Goal: Information Seeking & Learning: Check status

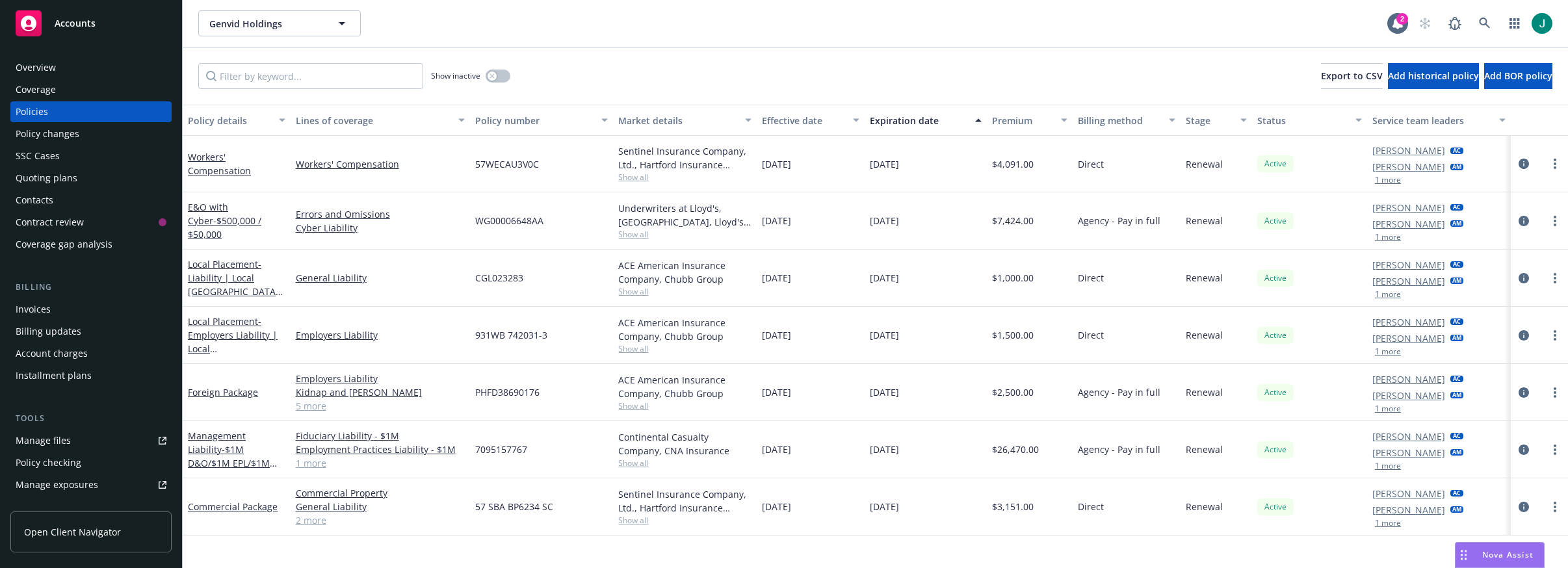
click at [721, 554] on div "Policy details Lines of coverage Policy number Market details Effective date Ex…" at bounding box center [875, 337] width 1385 height 464
click at [1478, 21] on icon at bounding box center [1483, 23] width 12 height 12
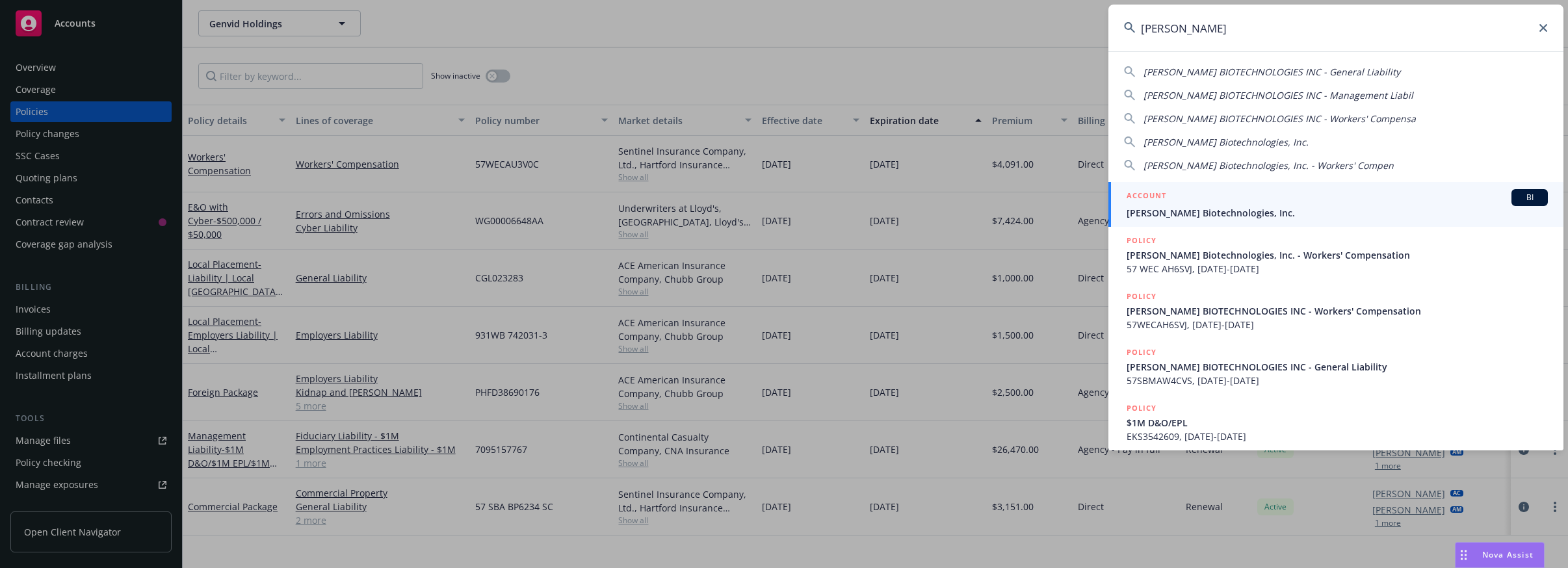
type input "[PERSON_NAME]"
click at [1254, 211] on span "[PERSON_NAME] Biotechnologies, Inc." at bounding box center [1337, 213] width 421 height 13
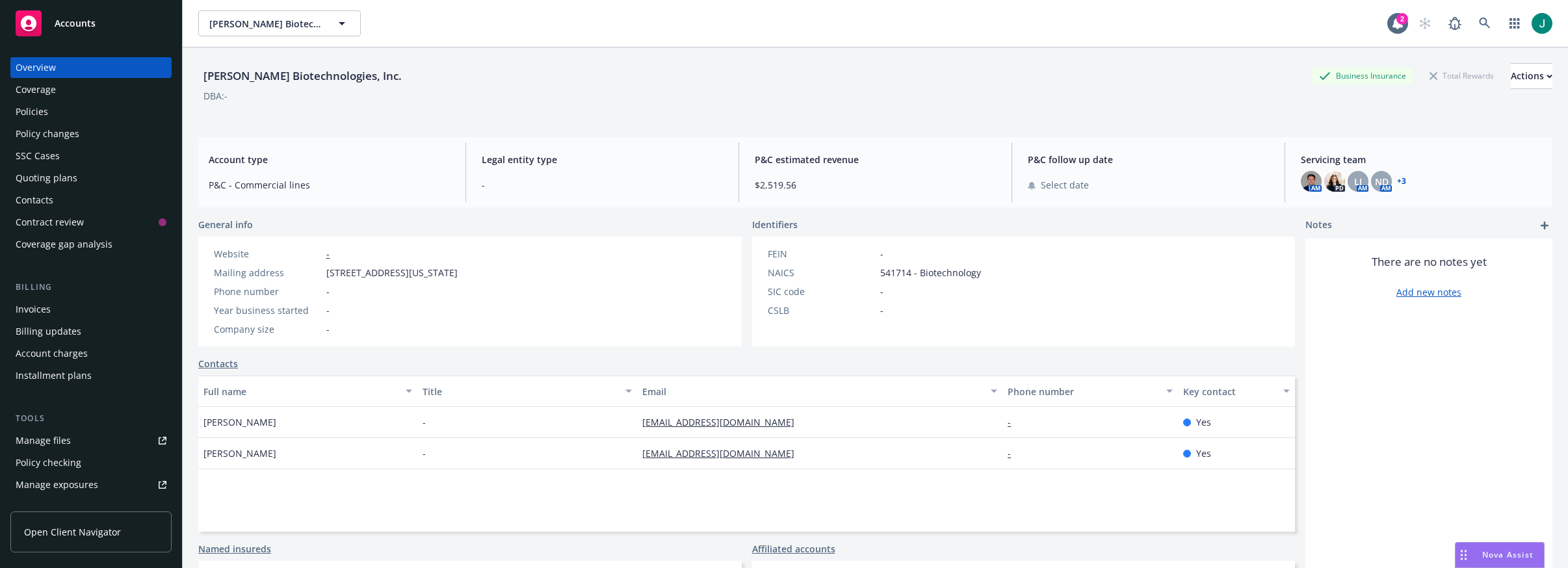
click at [51, 110] on div "Policies" at bounding box center [91, 111] width 150 height 20
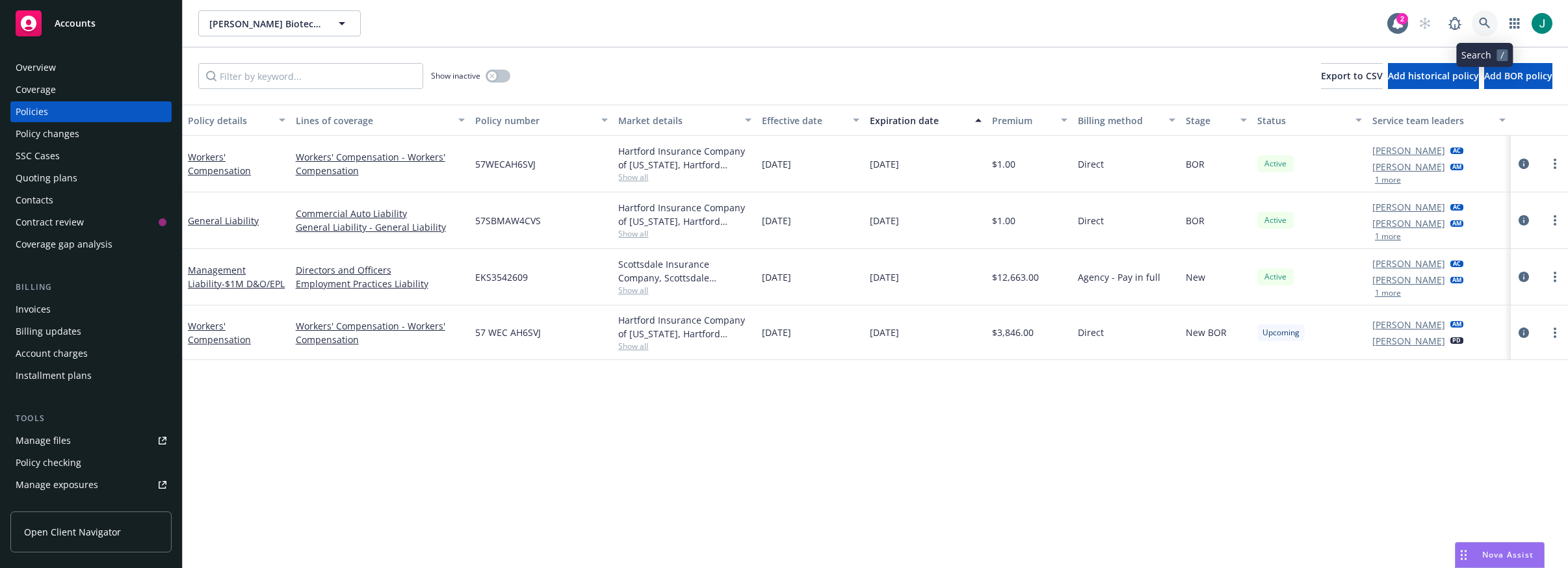
click at [1487, 18] on icon at bounding box center [1483, 23] width 12 height 12
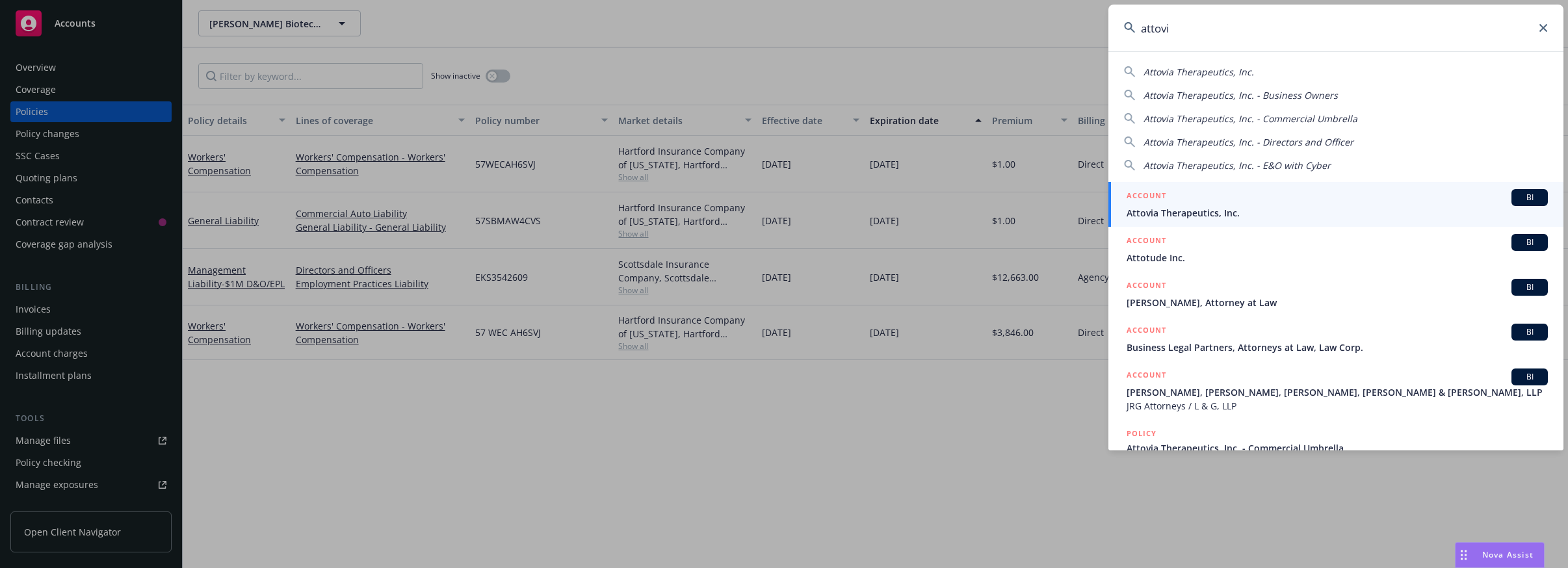
type input "attovia"
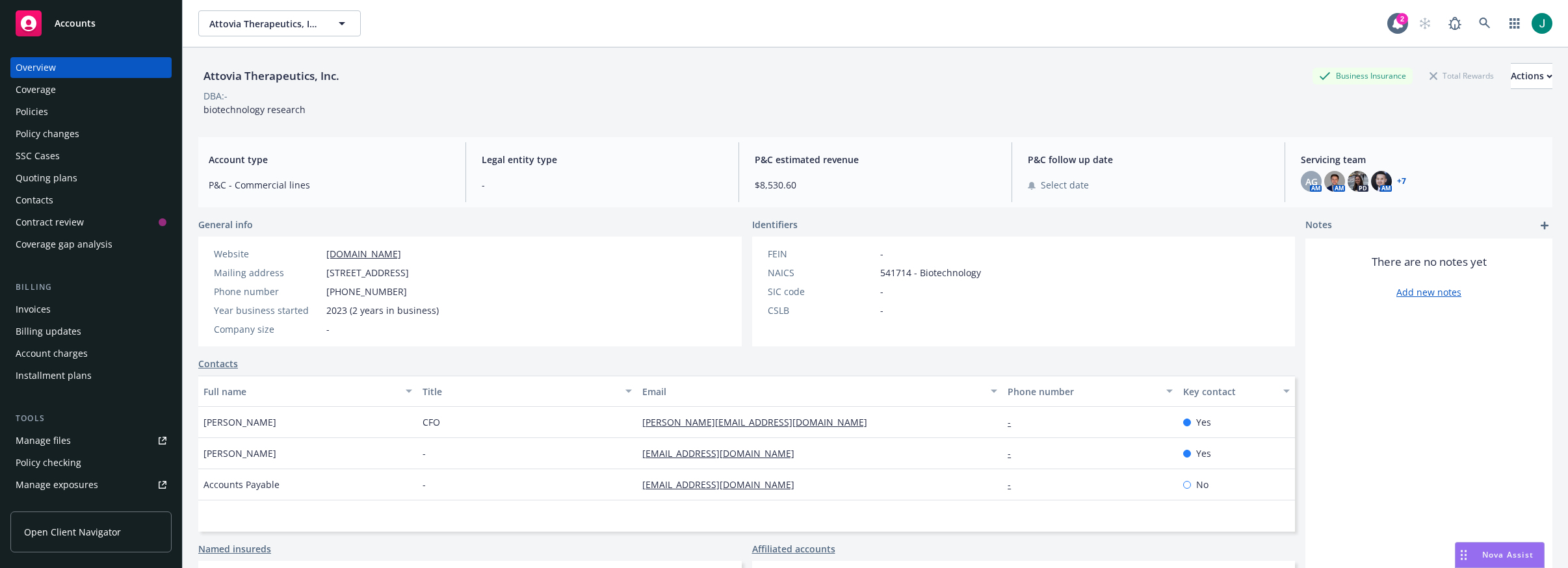
drag, startPoint x: 30, startPoint y: 106, endPoint x: 39, endPoint y: 108, distance: 9.2
click at [30, 106] on div "Policies" at bounding box center [32, 111] width 33 height 20
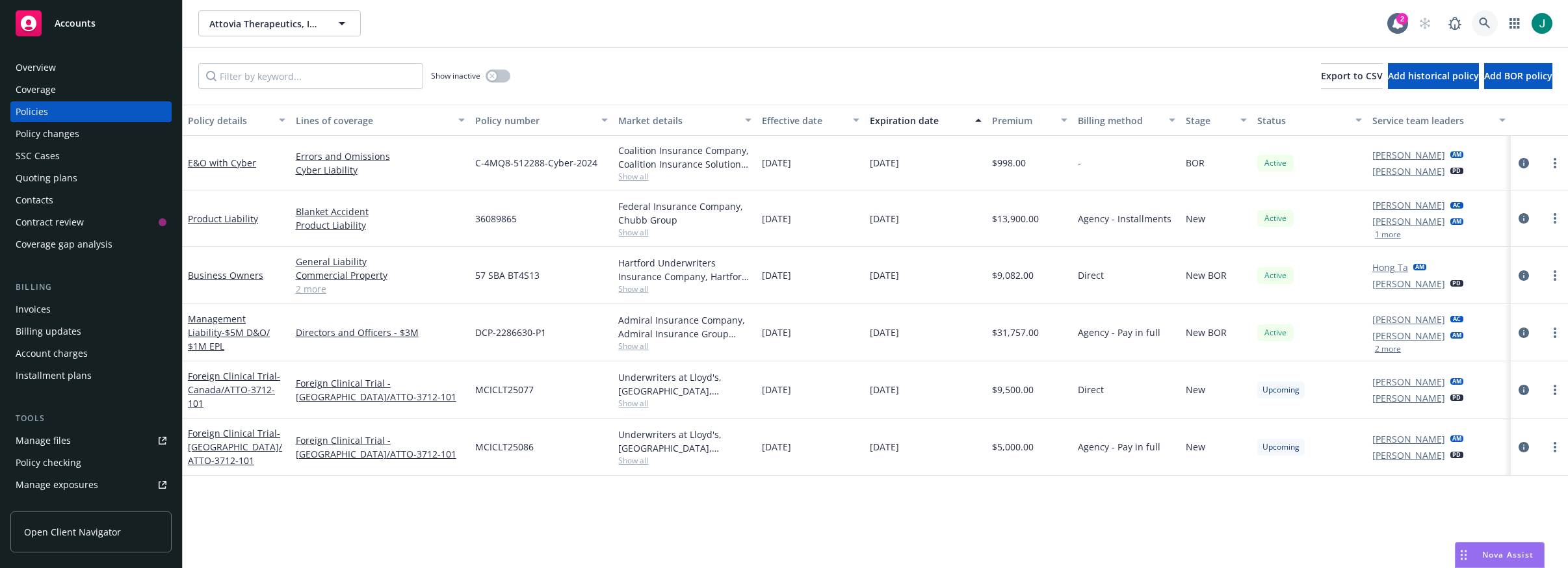
click at [1478, 20] on icon at bounding box center [1483, 23] width 12 height 12
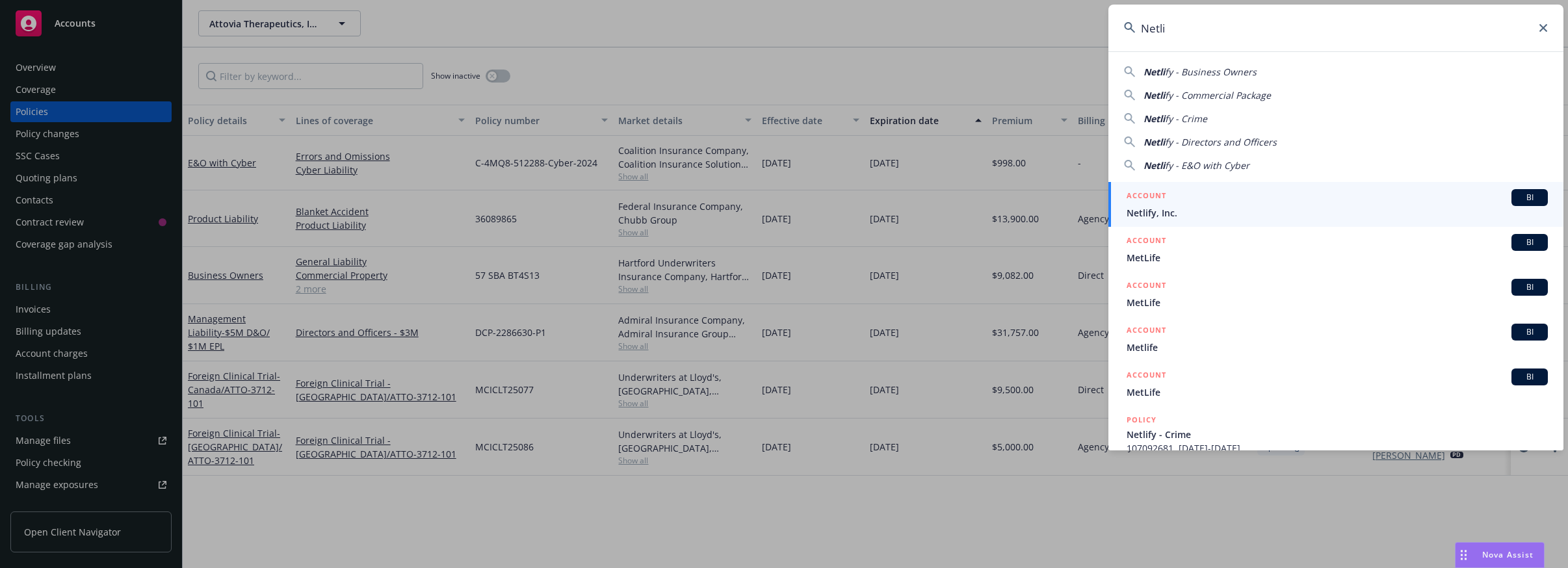
type input "Netli"
click at [1196, 203] on div "ACCOUNT BI" at bounding box center [1337, 198] width 421 height 17
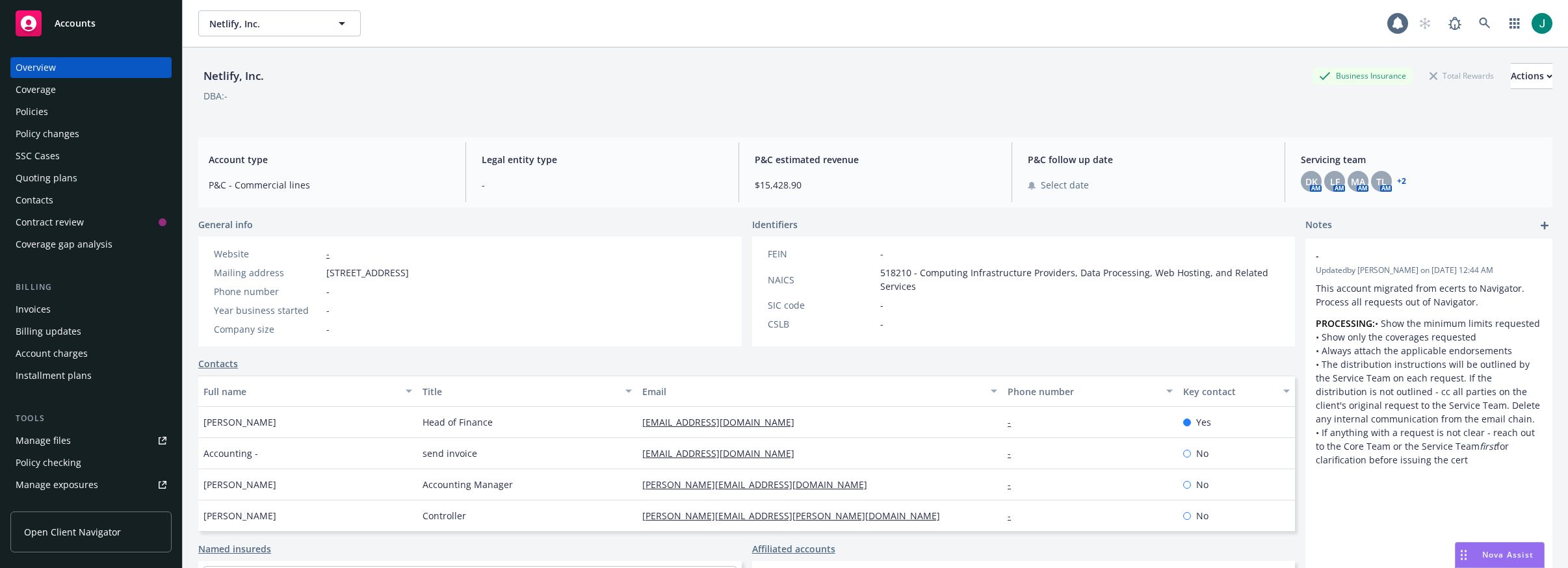
click at [38, 110] on div "Policies" at bounding box center [32, 111] width 33 height 20
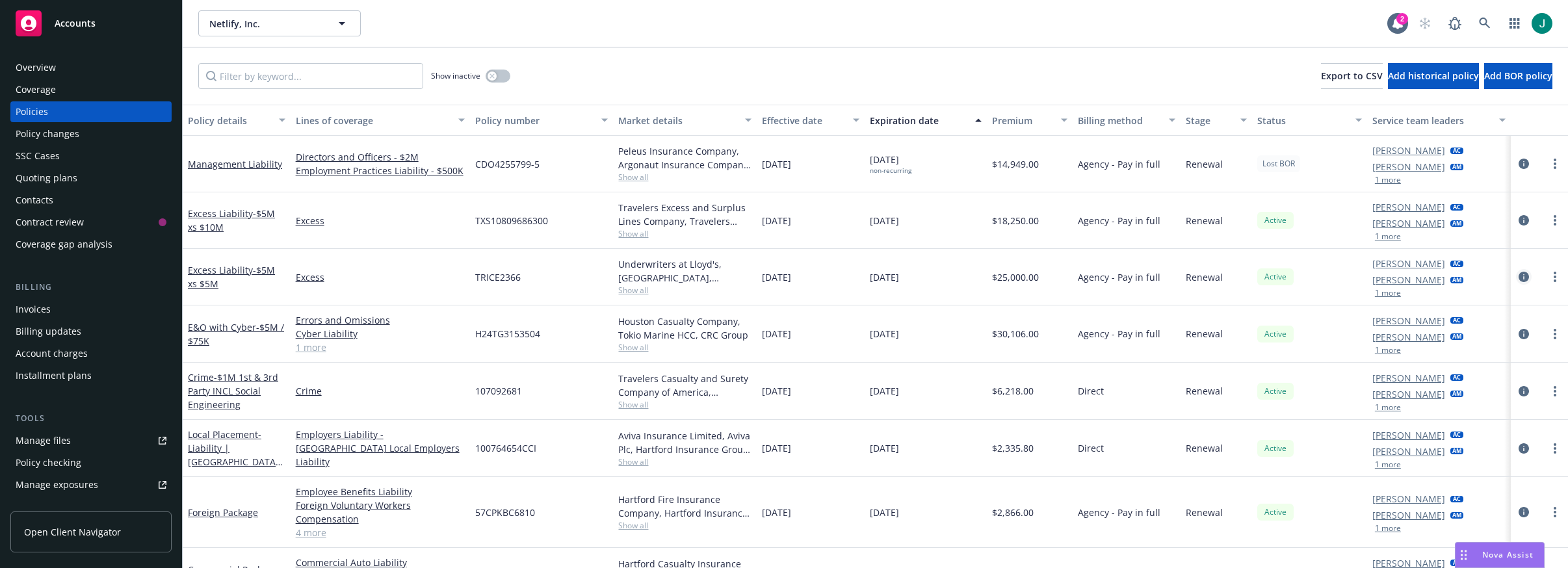
click at [1518, 276] on icon "circleInformation" at bounding box center [1524, 277] width 11 height 11
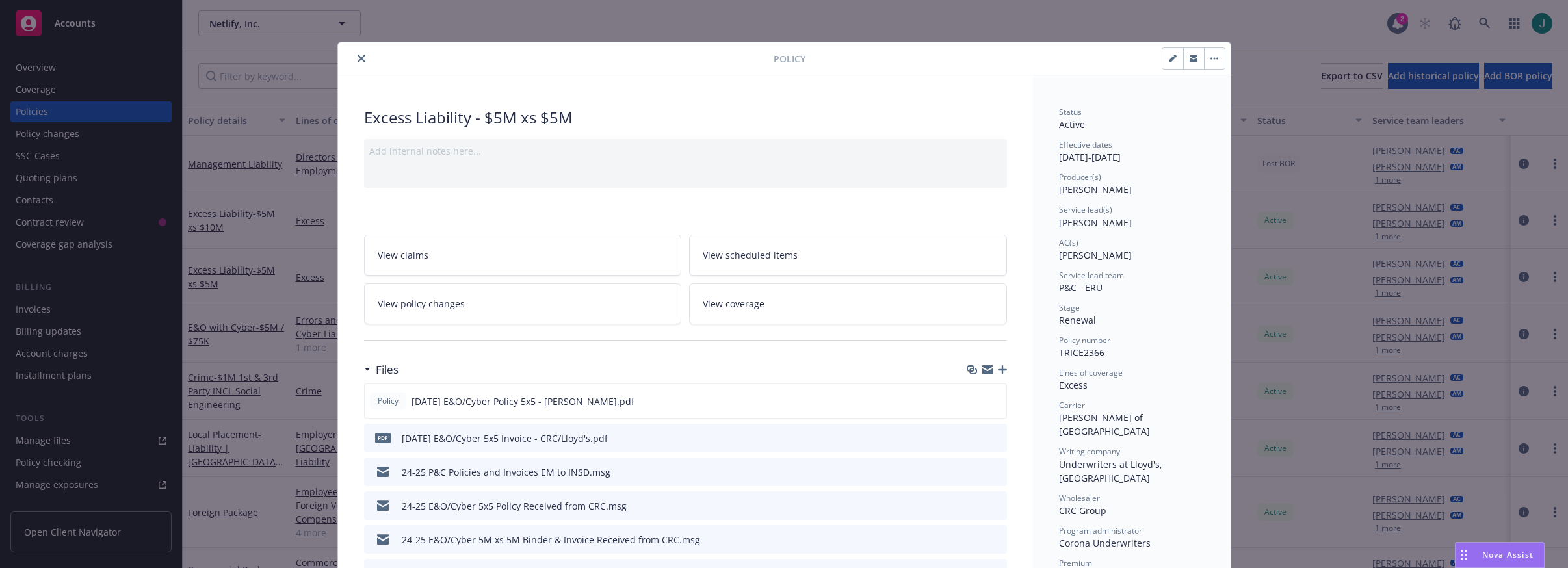
click at [1170, 59] on icon "button" at bounding box center [1172, 58] width 8 height 8
select select "RENEWAL"
select select "12"
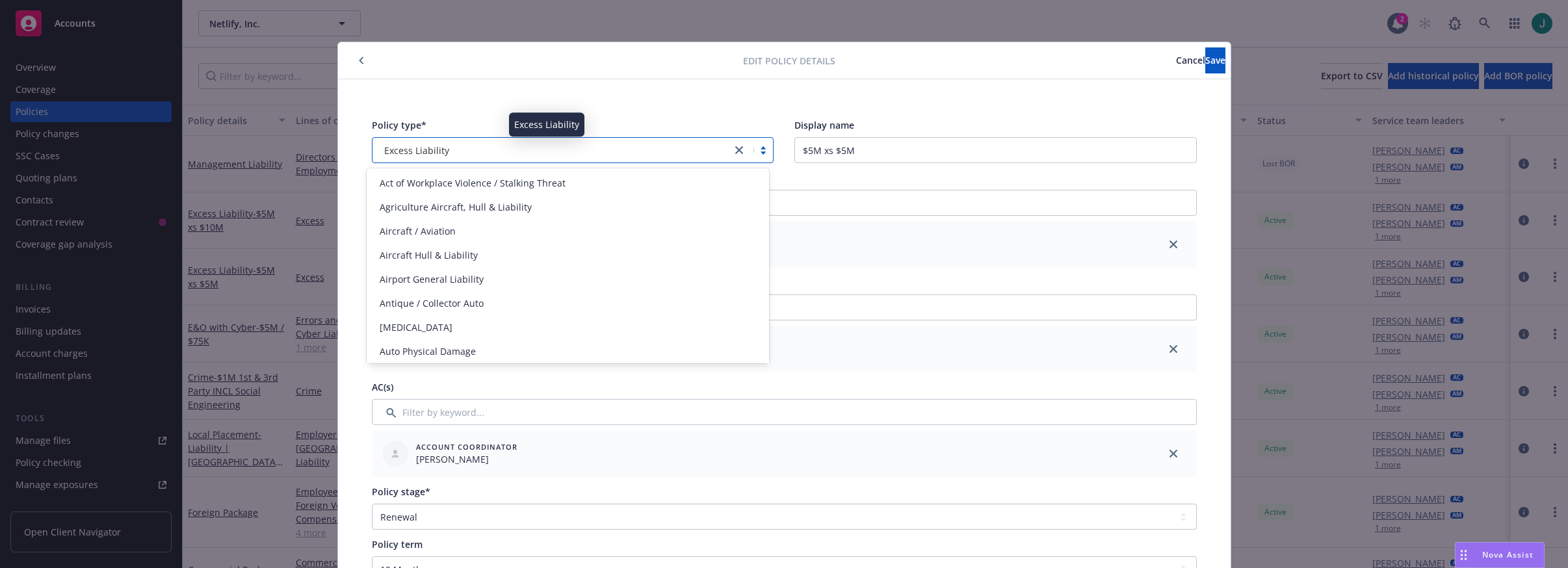
click at [548, 147] on div "Excess Liability" at bounding box center [552, 150] width 346 height 13
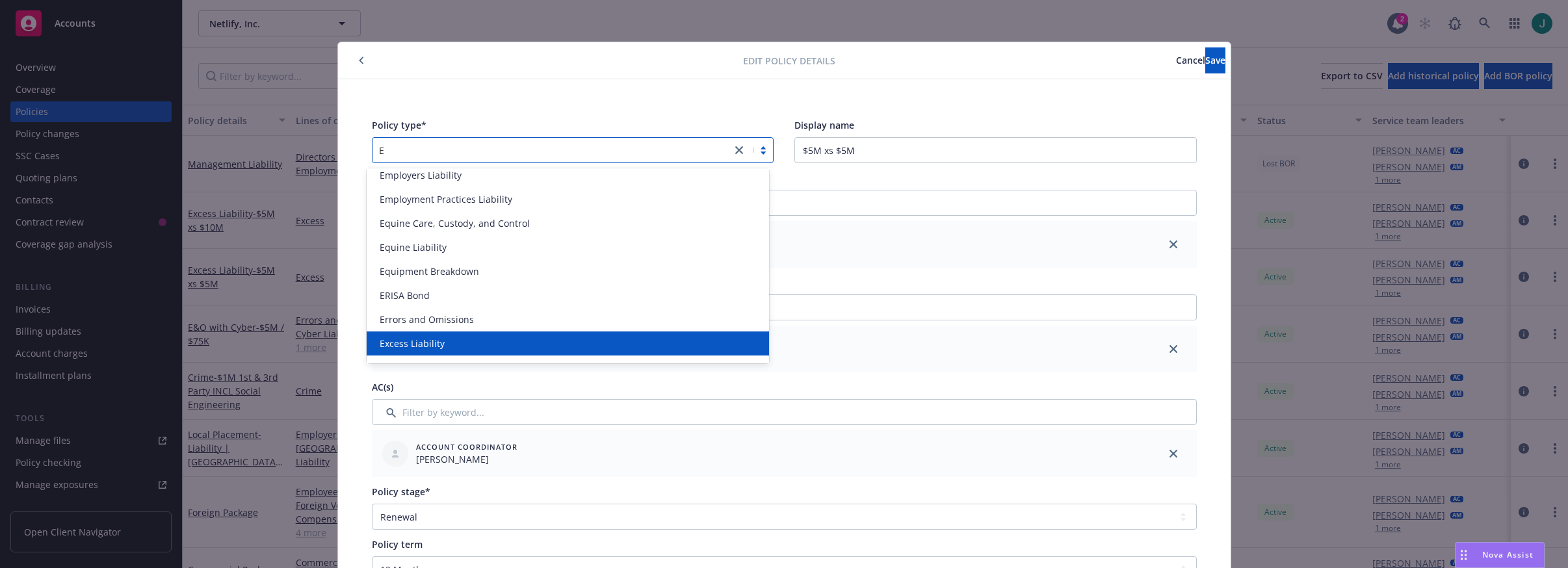
type input "E&"
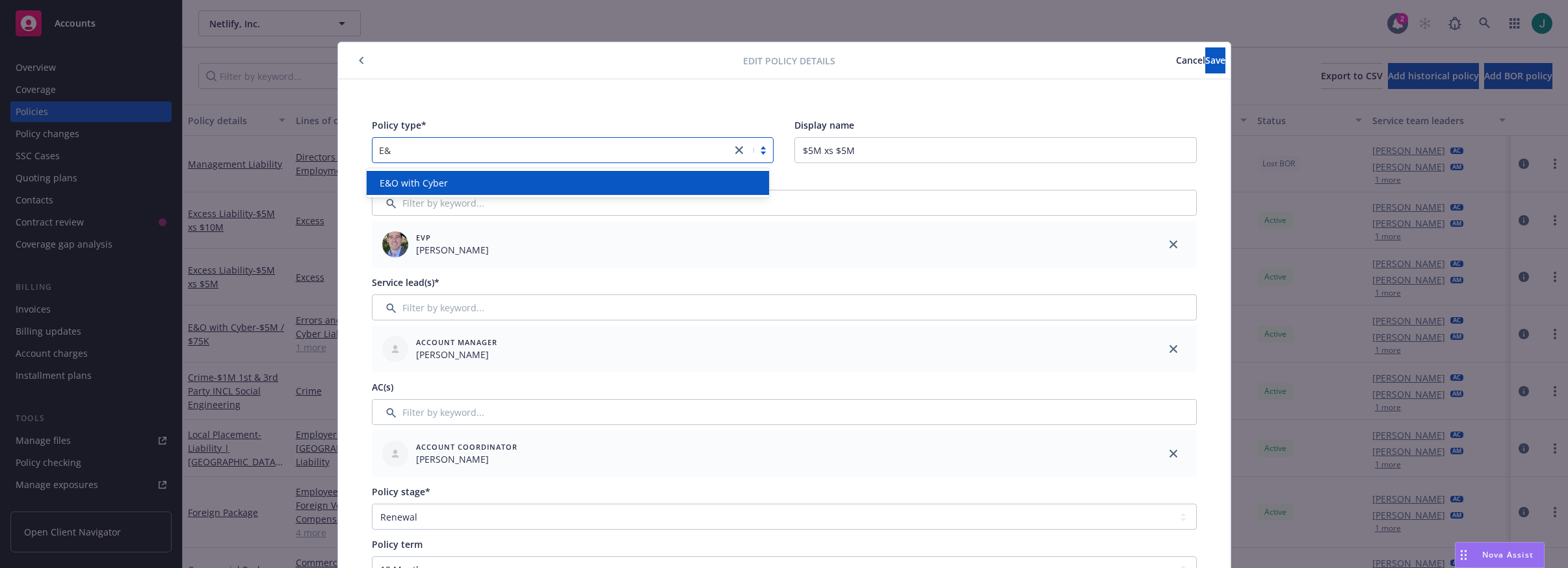
click at [541, 178] on div "E&O with Cyber" at bounding box center [568, 183] width 387 height 13
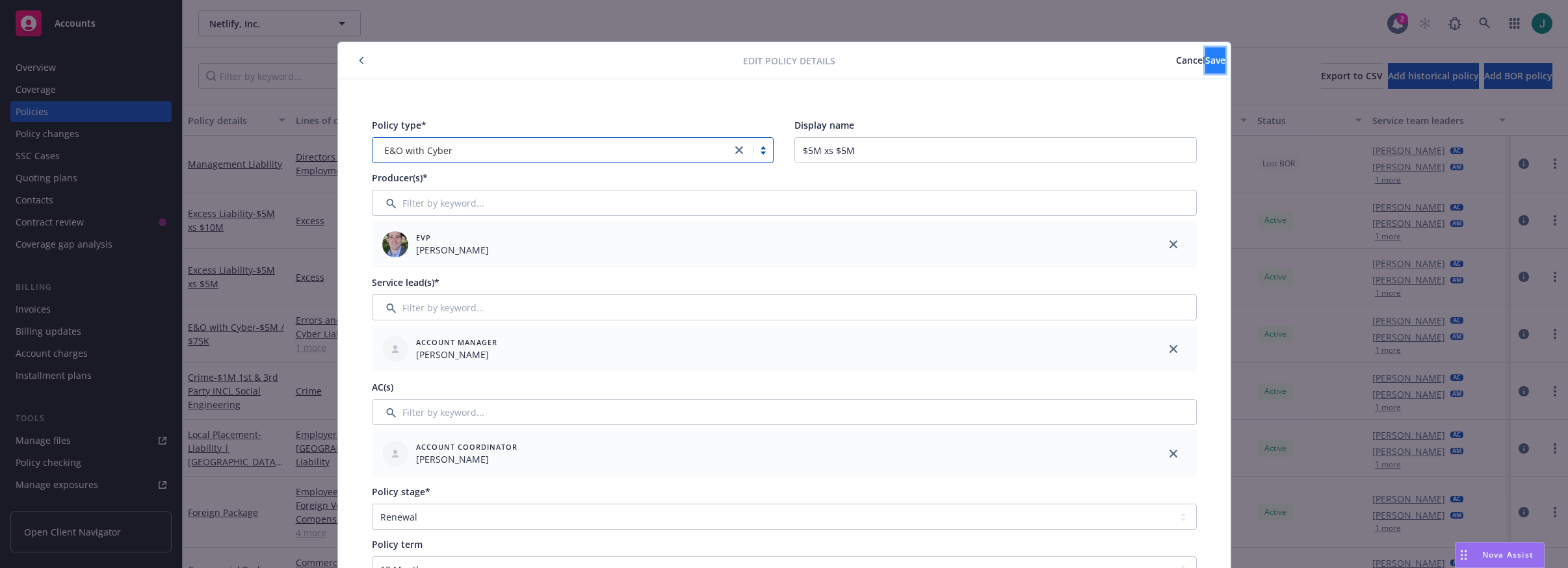
click at [1205, 61] on span "Save" at bounding box center [1215, 61] width 20 height 12
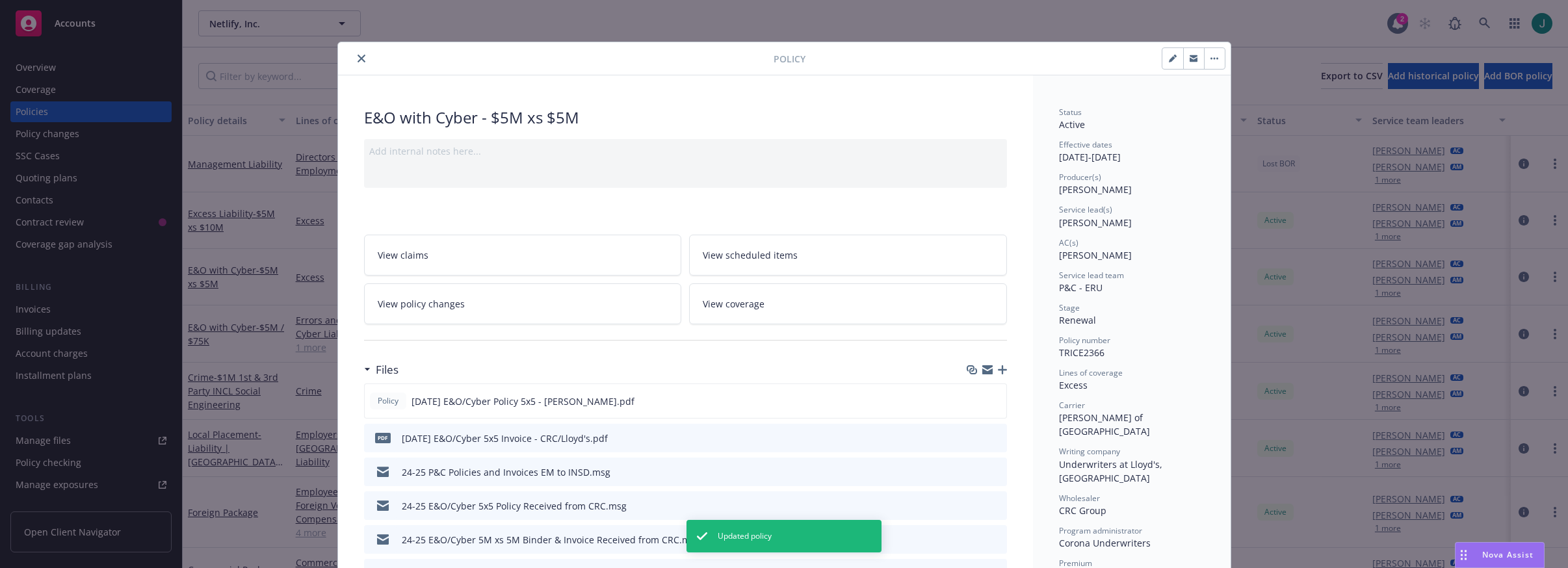
click at [266, 235] on div "Policy E&O with Cyber - $5M xs $5M Add internal notes here... View claims View …" at bounding box center [784, 284] width 1568 height 568
click at [355, 54] on button "close" at bounding box center [361, 59] width 16 height 16
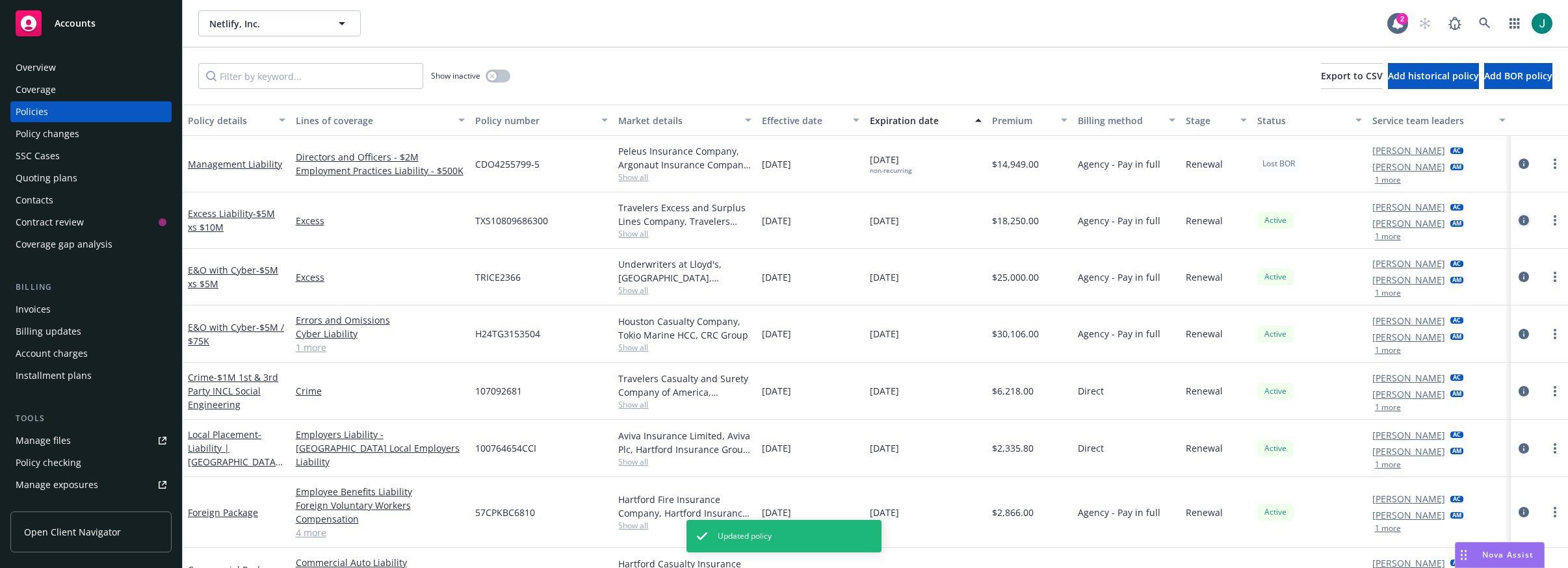
click at [1518, 221] on icon "circleInformation" at bounding box center [1524, 221] width 11 height 11
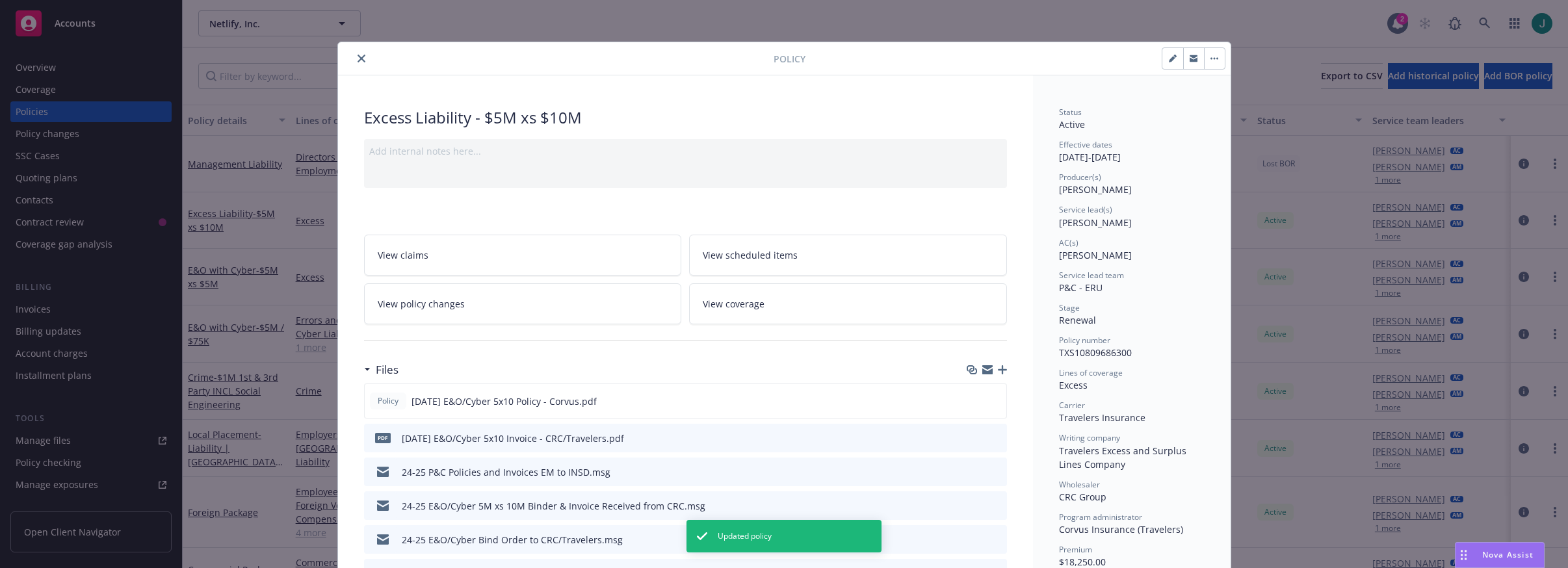
click at [1169, 60] on icon "button" at bounding box center [1172, 58] width 8 height 8
select select "RENEWAL"
select select "12"
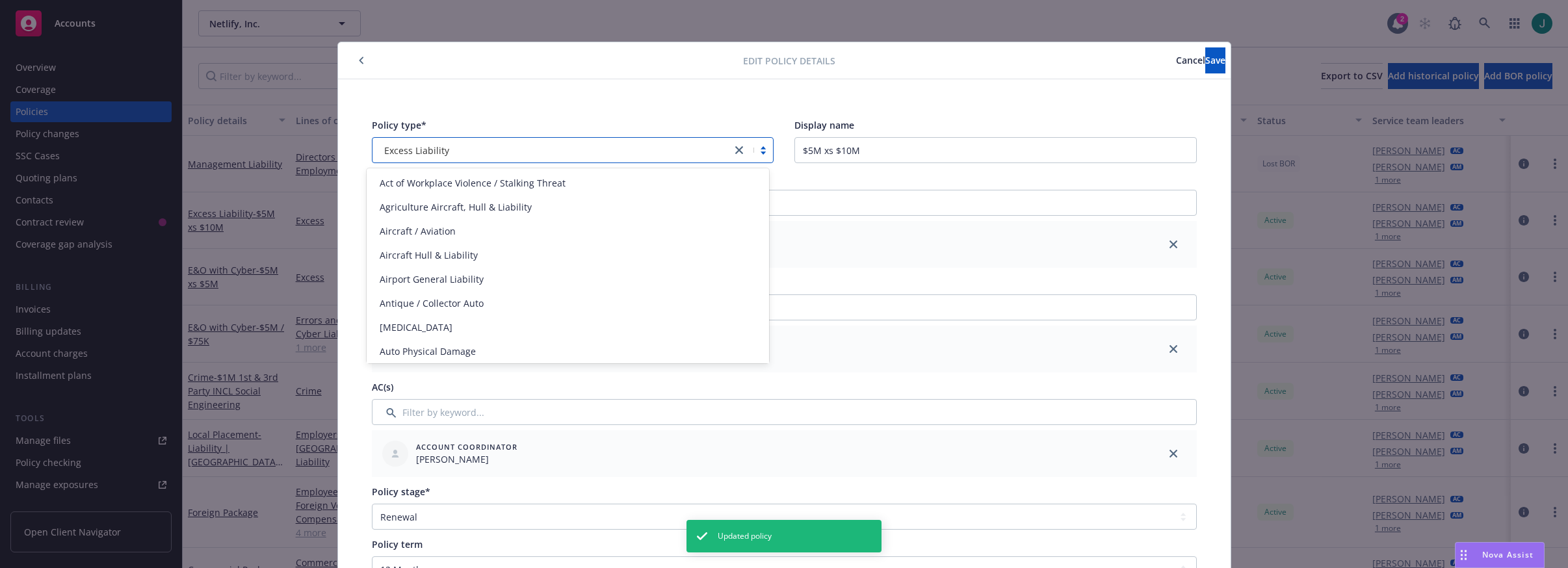
click at [454, 150] on div "Excess Liability" at bounding box center [552, 150] width 346 height 13
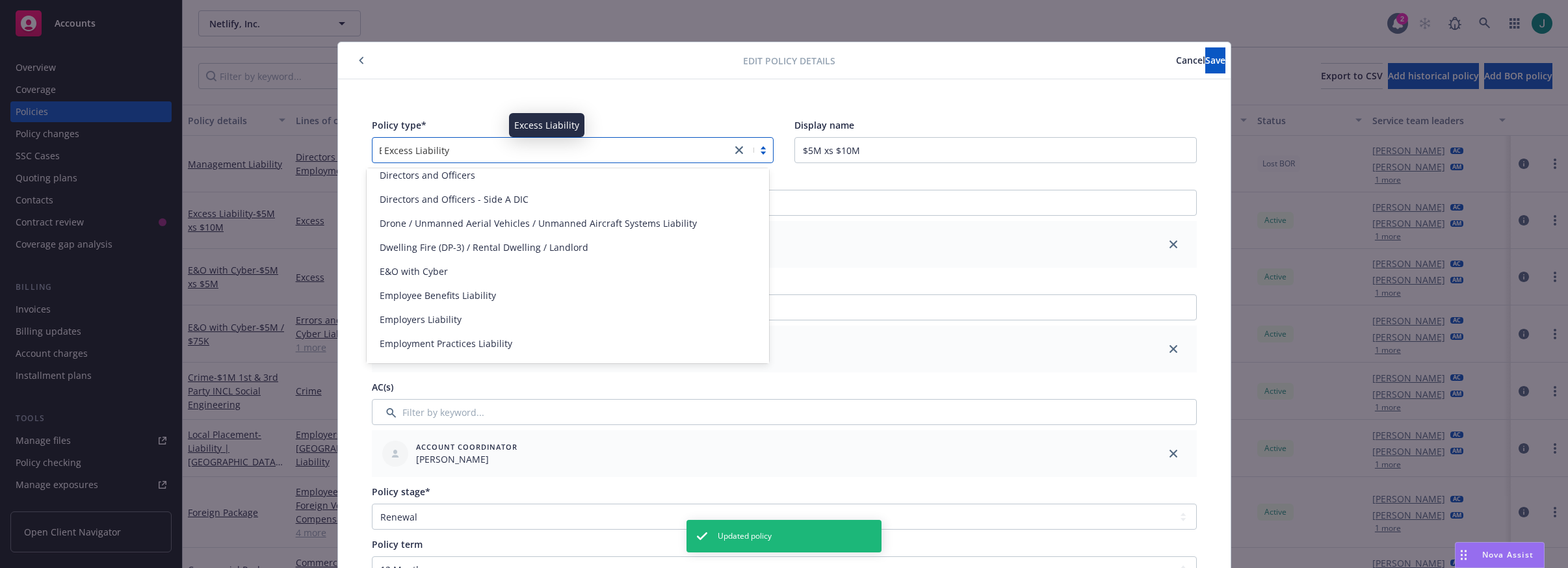
type input "E&"
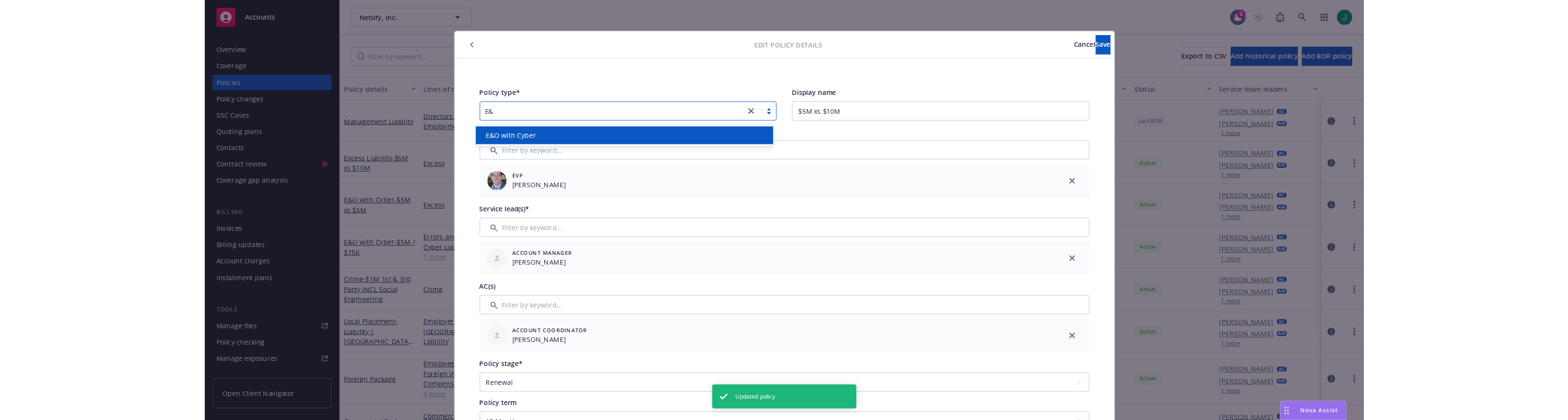
scroll to position [0, 0]
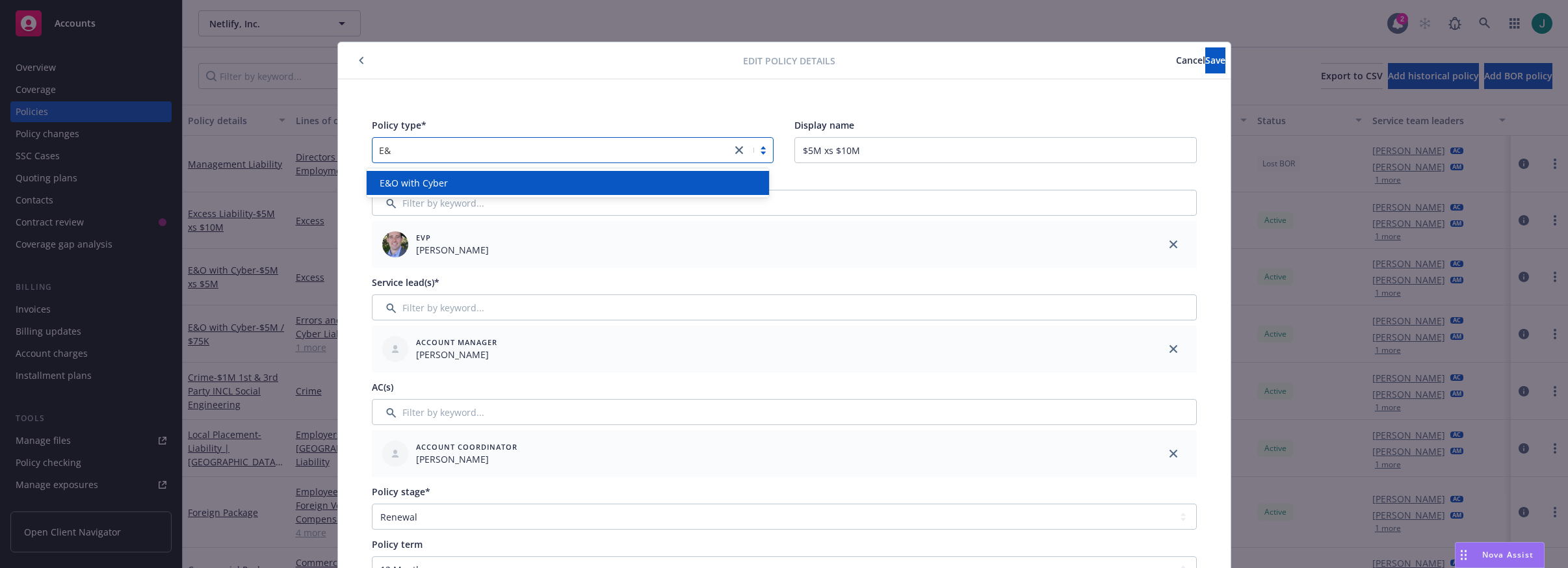
click at [449, 178] on div "E&O with Cyber" at bounding box center [568, 183] width 387 height 13
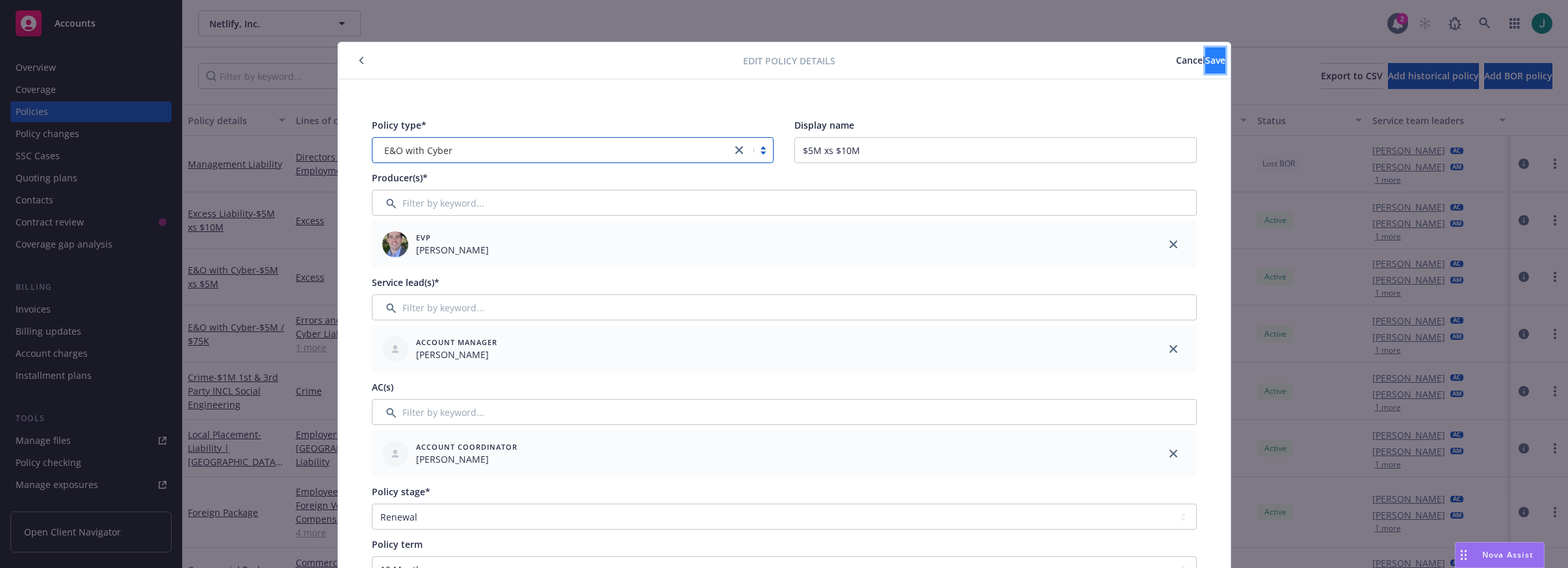
click at [1205, 59] on span "Save" at bounding box center [1215, 61] width 20 height 12
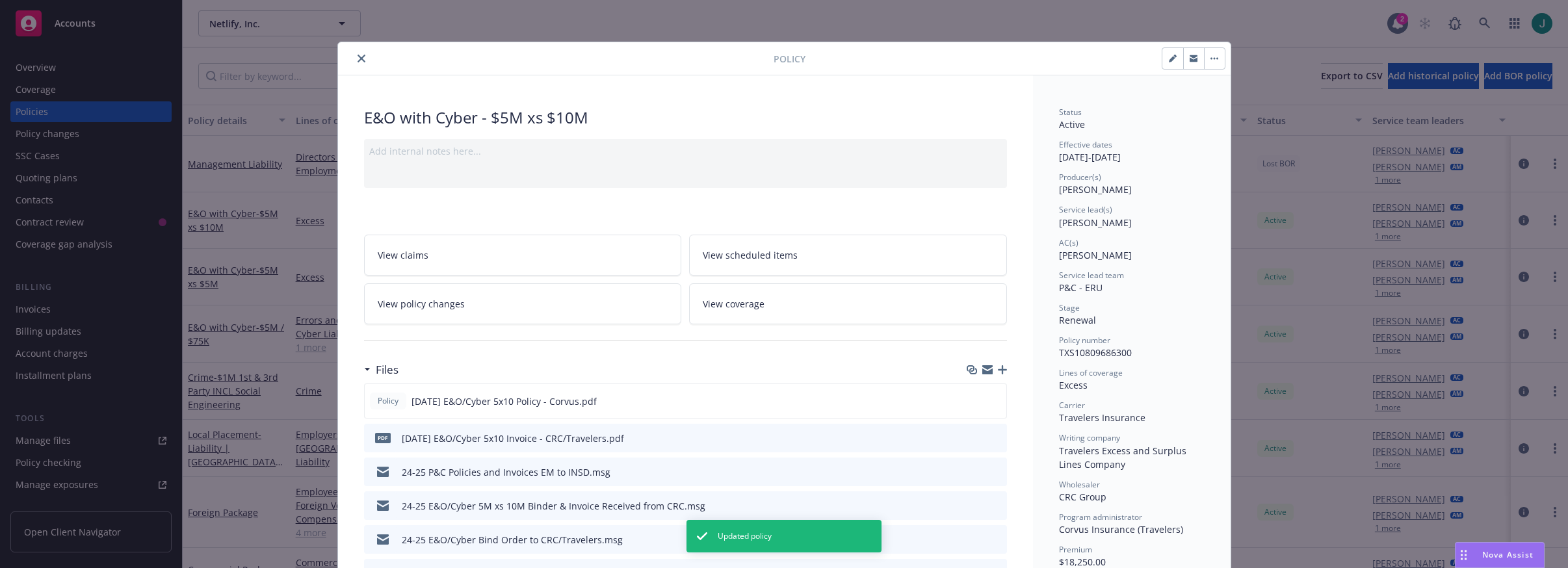
click at [358, 59] on icon "close" at bounding box center [361, 58] width 8 height 8
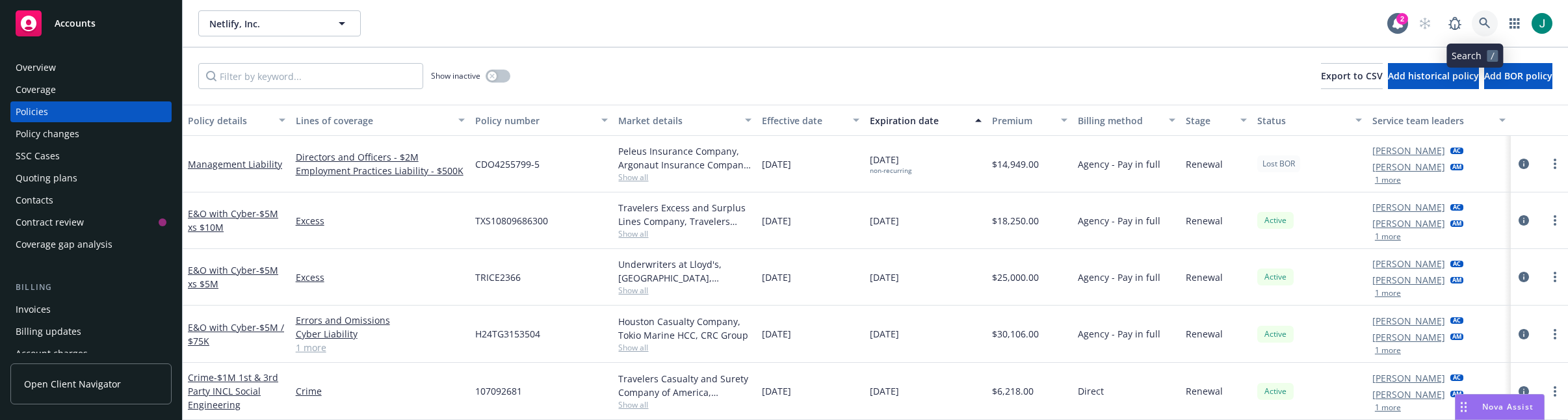
click at [1480, 25] on icon at bounding box center [1483, 23] width 12 height 12
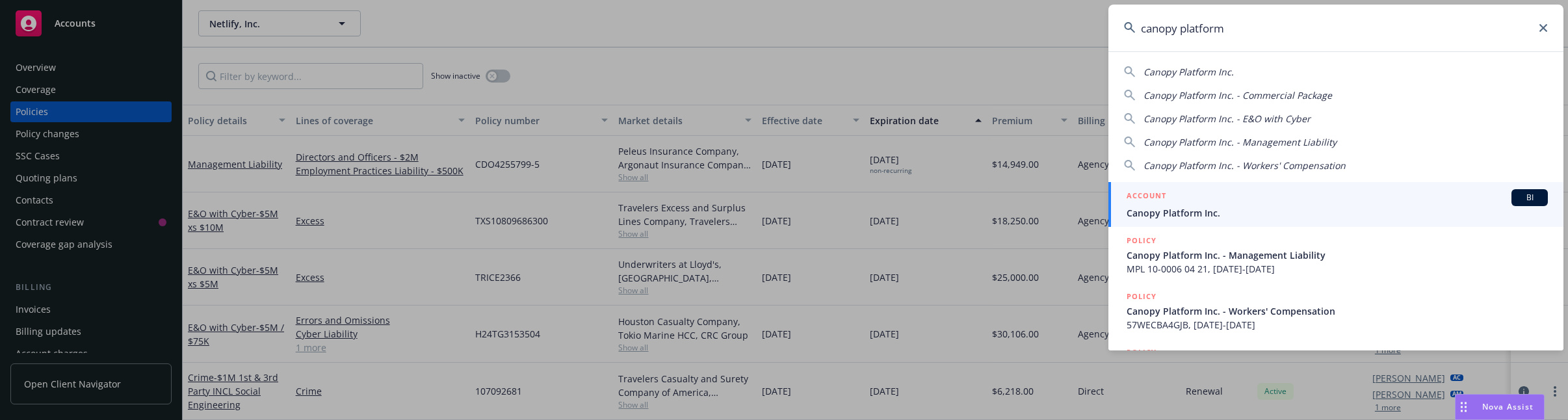
type input "canopy platform"
click at [1249, 209] on span "Canopy Platform Inc." at bounding box center [1337, 213] width 421 height 13
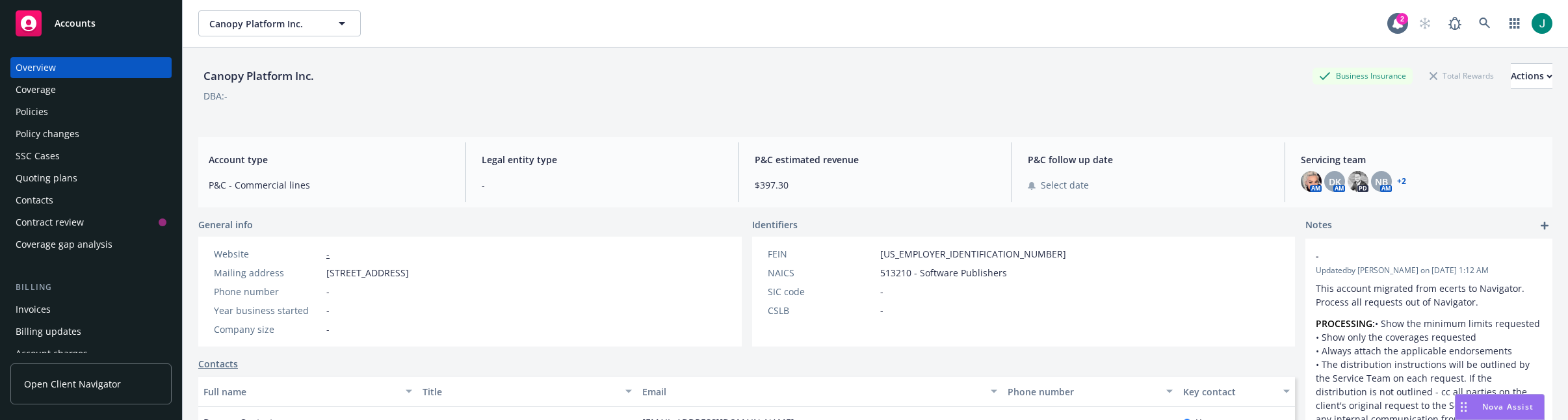
click at [42, 113] on div "Policies" at bounding box center [32, 111] width 33 height 20
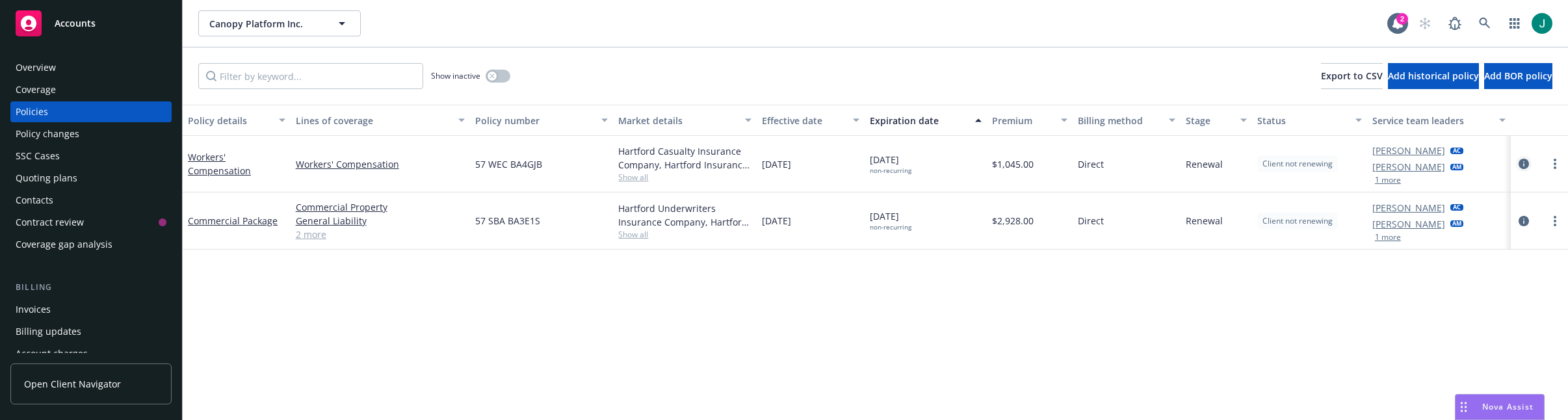
click at [1529, 163] on link "circleInformation" at bounding box center [1524, 164] width 16 height 16
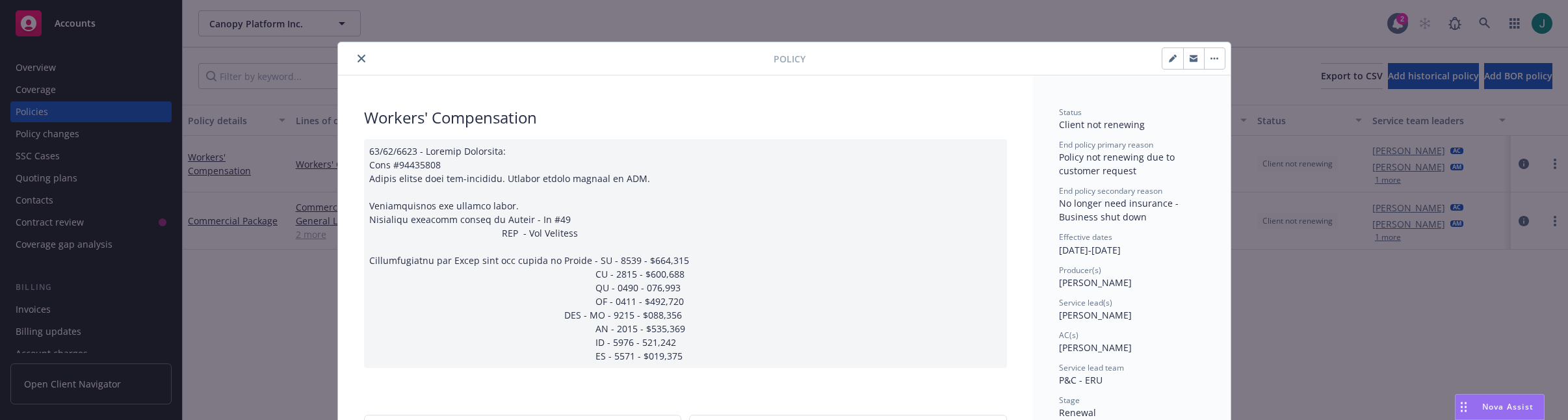
click at [358, 62] on button "close" at bounding box center [361, 59] width 16 height 16
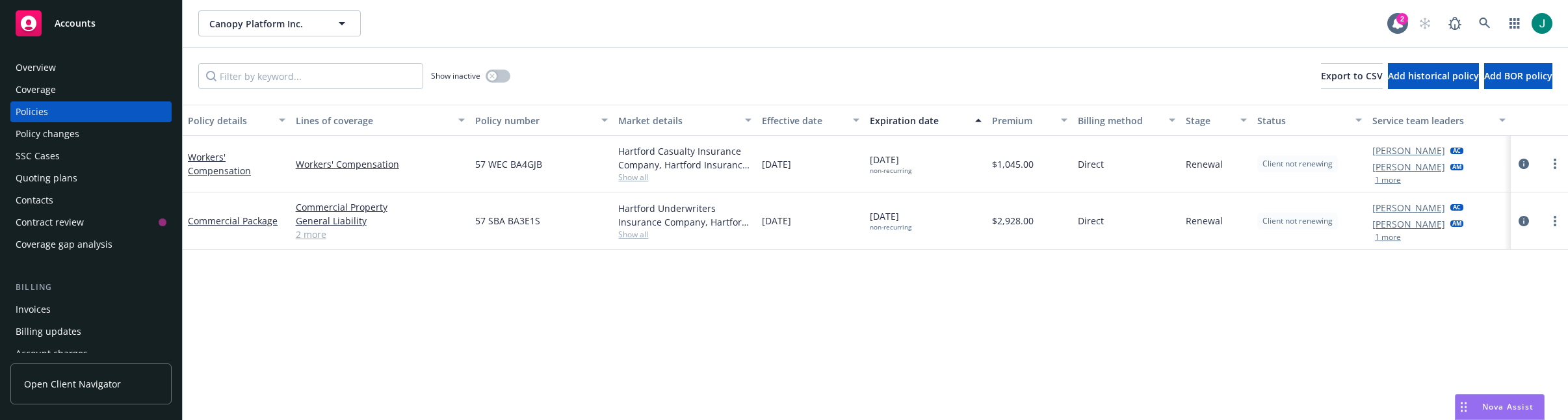
drag, startPoint x: 235, startPoint y: 297, endPoint x: 348, endPoint y: 243, distance: 125.2
click at [237, 296] on div "Policy details Lines of coverage Policy number Market details Effective date Ex…" at bounding box center [875, 262] width 1385 height 315
click at [1489, 24] on icon at bounding box center [1483, 23] width 12 height 12
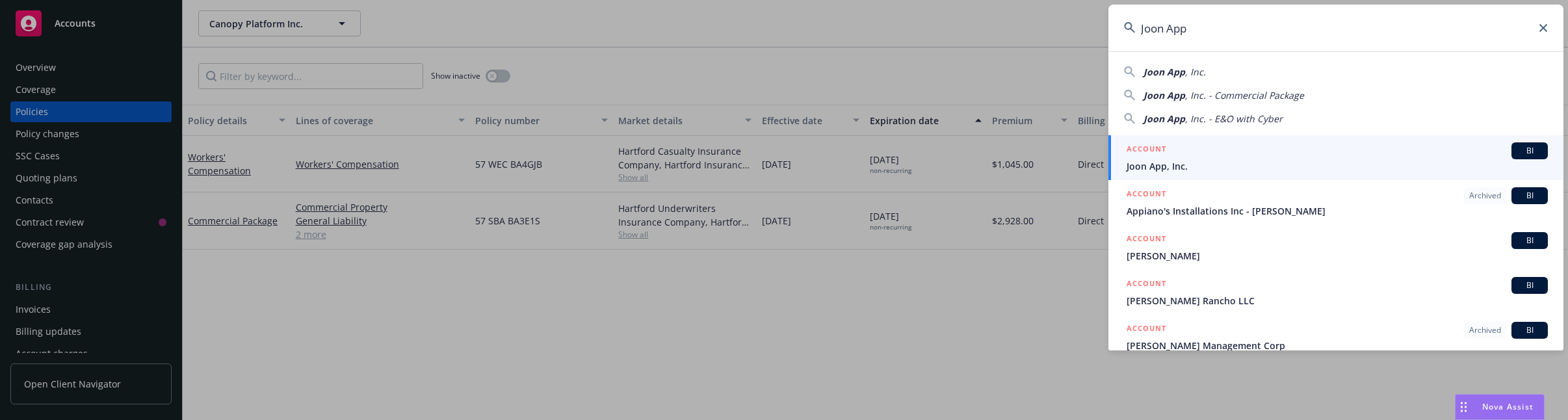
type input "Joon App"
click at [1266, 167] on span "Joon App, Inc." at bounding box center [1337, 166] width 421 height 13
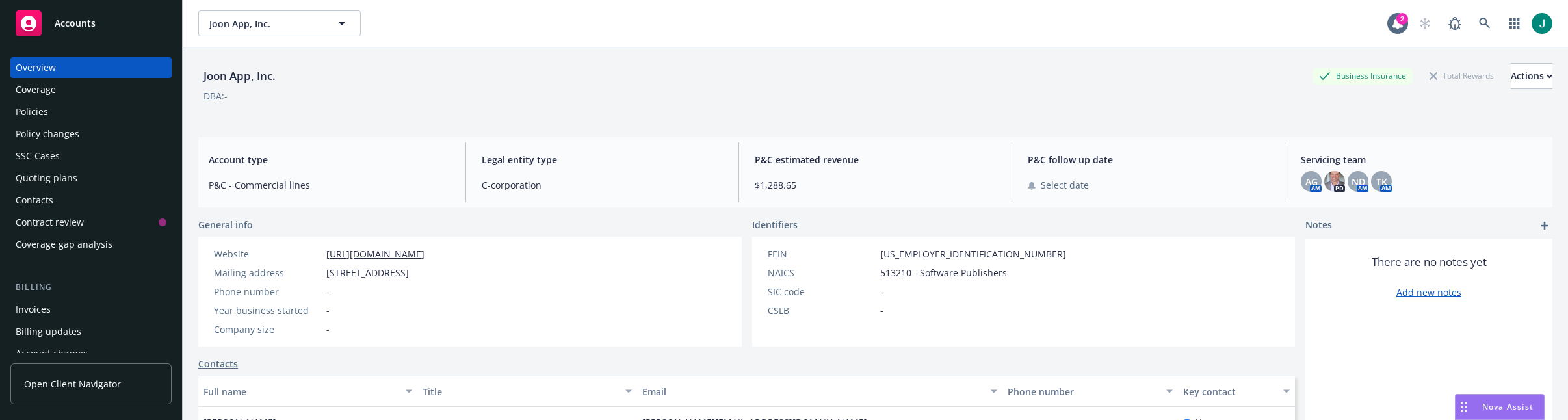
click at [55, 113] on div "Policies" at bounding box center [91, 111] width 150 height 20
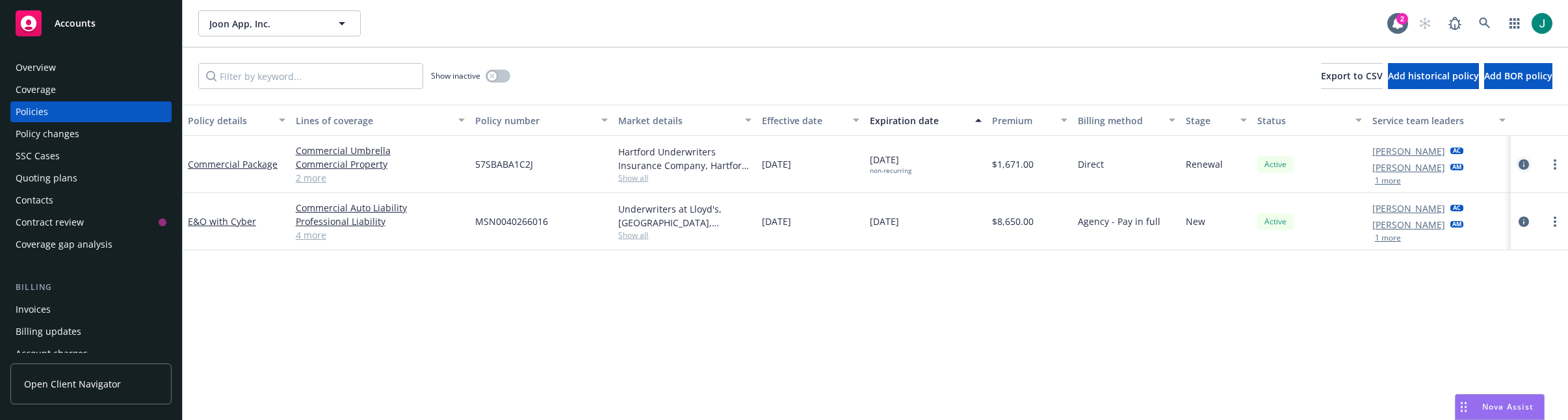
click at [1523, 163] on icon "circleInformation" at bounding box center [1524, 165] width 11 height 11
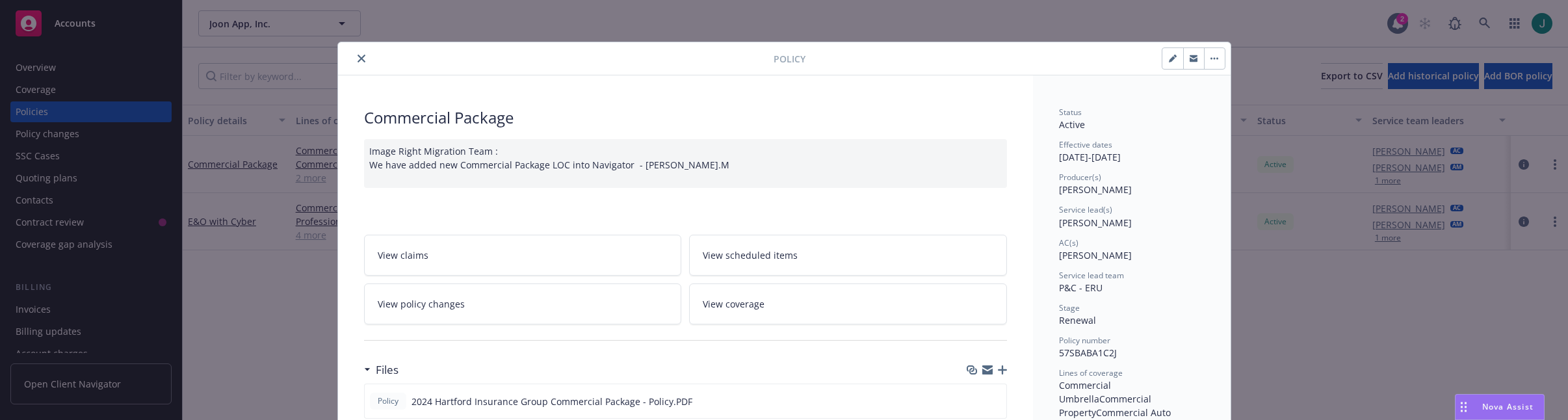
click at [358, 61] on icon "close" at bounding box center [361, 58] width 8 height 8
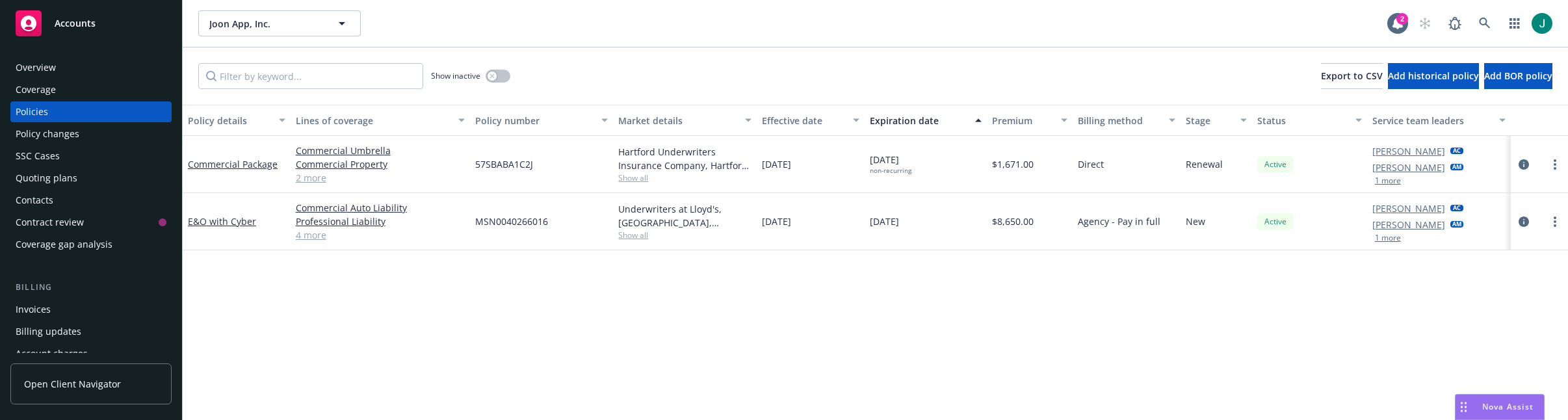
click at [308, 180] on link "2 more" at bounding box center [380, 177] width 169 height 13
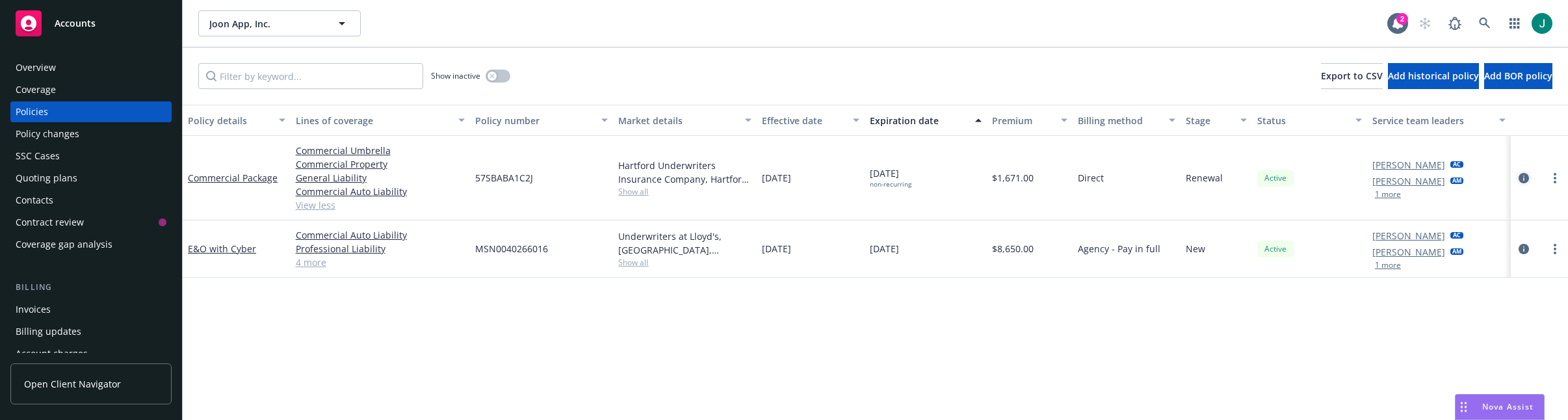
click at [1524, 180] on icon "circleInformation" at bounding box center [1524, 178] width 11 height 11
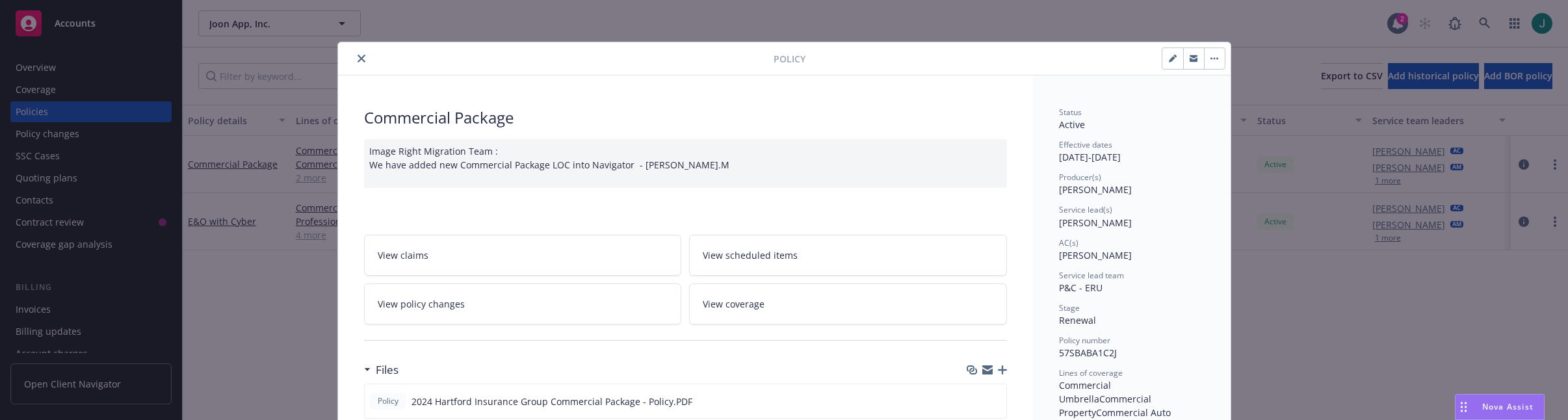
click at [360, 59] on icon "close" at bounding box center [361, 58] width 8 height 8
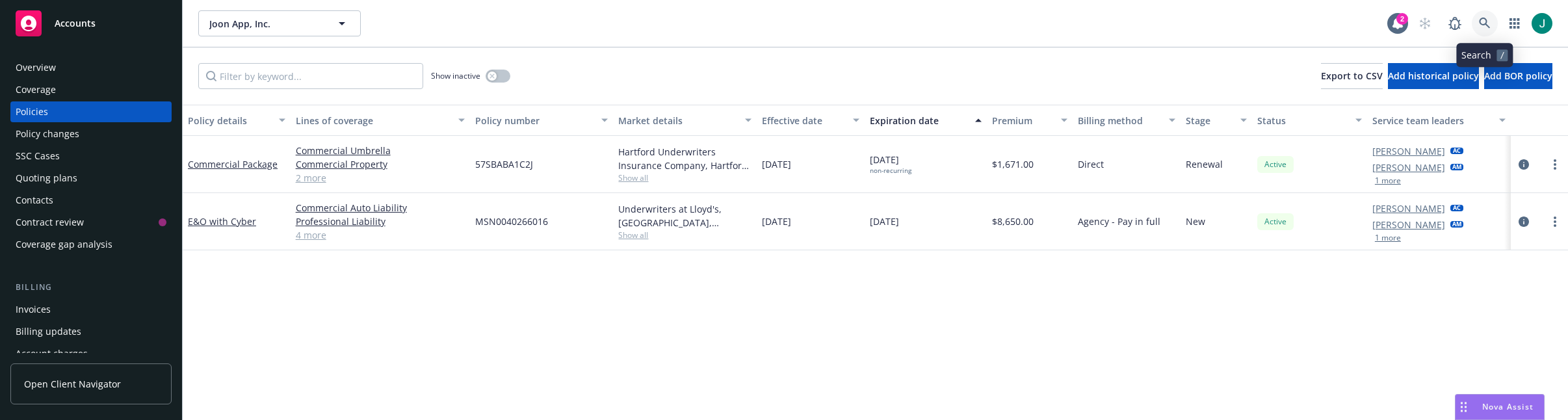
click at [1483, 23] on icon at bounding box center [1483, 23] width 12 height 12
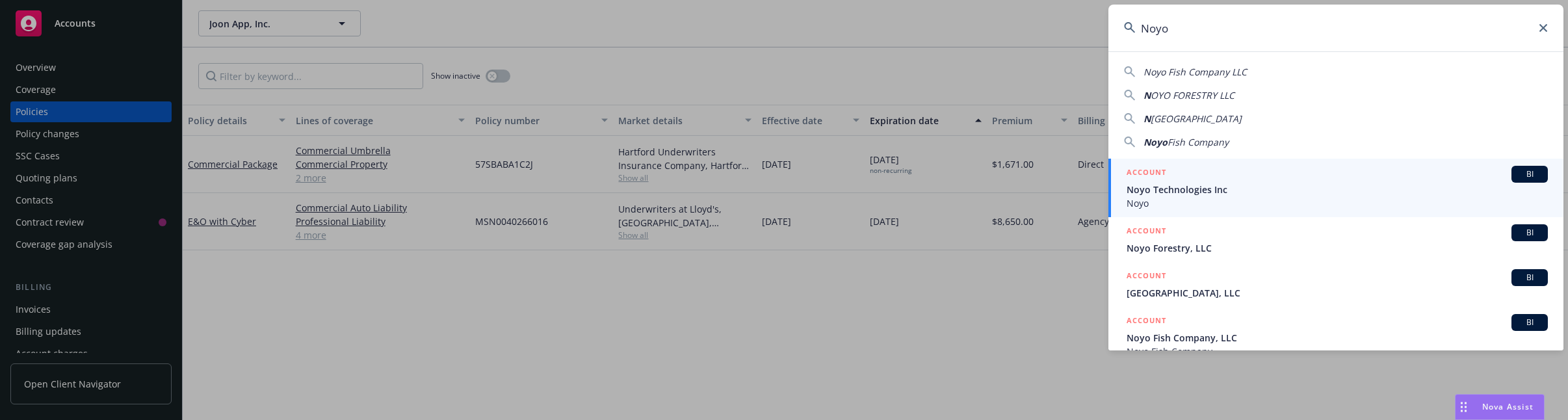
type input "Noyo"
click at [1266, 190] on span "Noyo Technologies Inc" at bounding box center [1337, 189] width 421 height 13
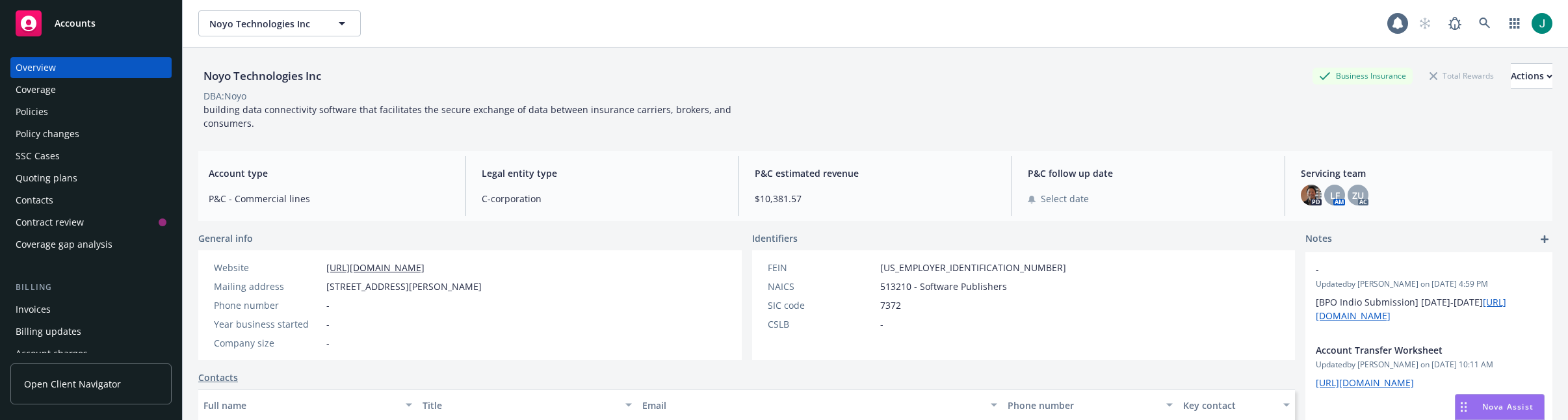
click at [52, 115] on div "Policies" at bounding box center [91, 111] width 150 height 20
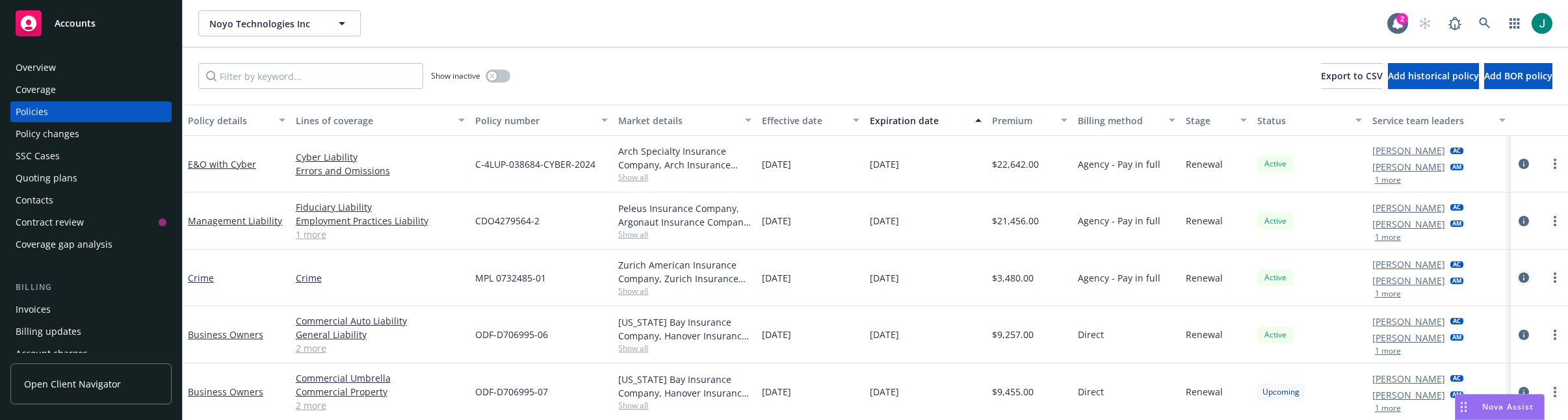
click at [1518, 274] on icon "circleInformation" at bounding box center [1524, 278] width 11 height 11
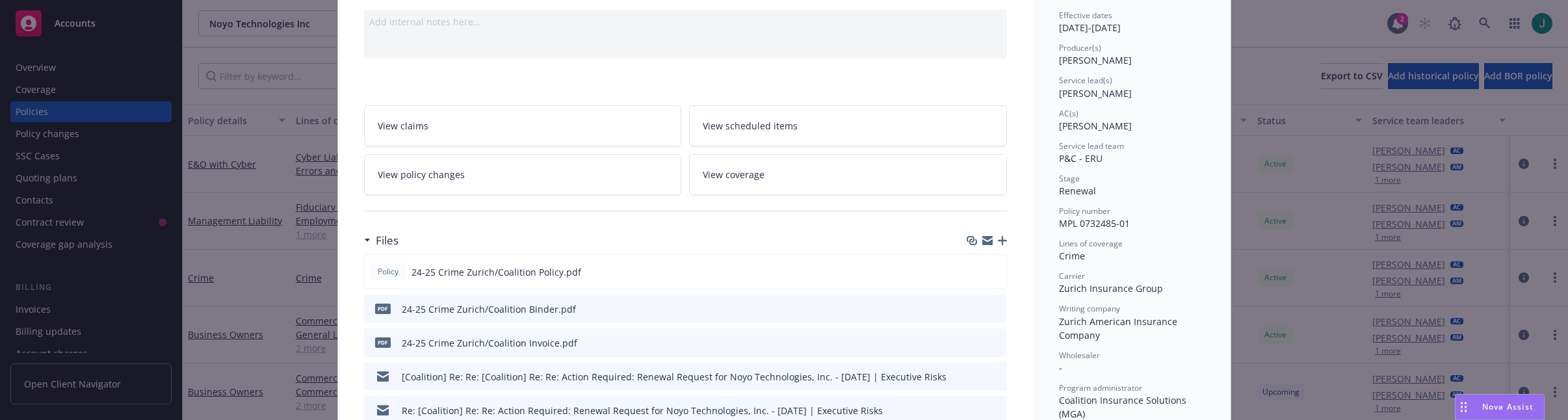
scroll to position [195, 0]
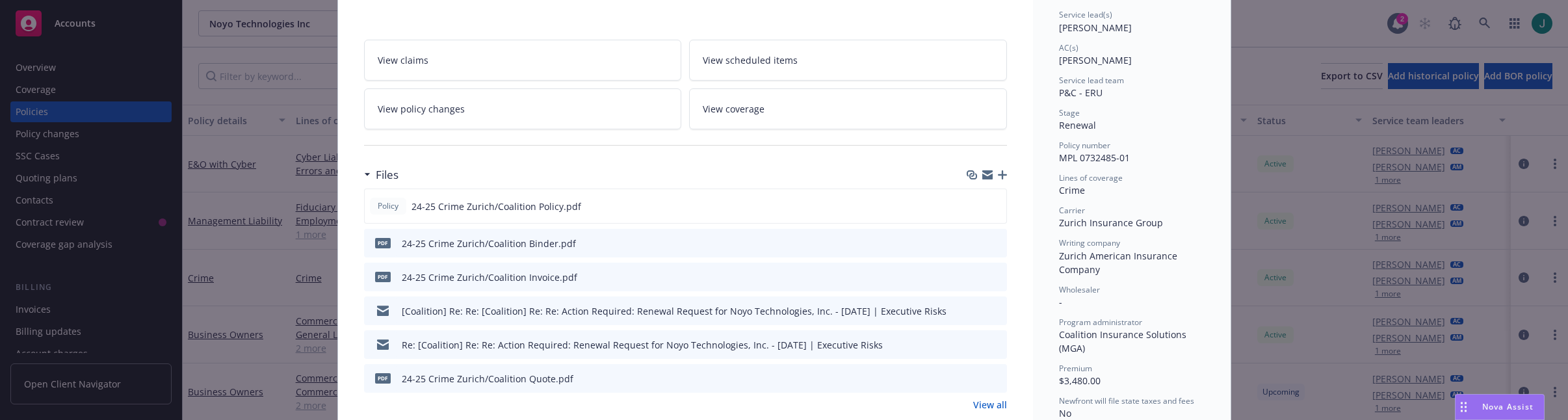
click at [989, 309] on icon "preview file" at bounding box center [994, 310] width 12 height 9
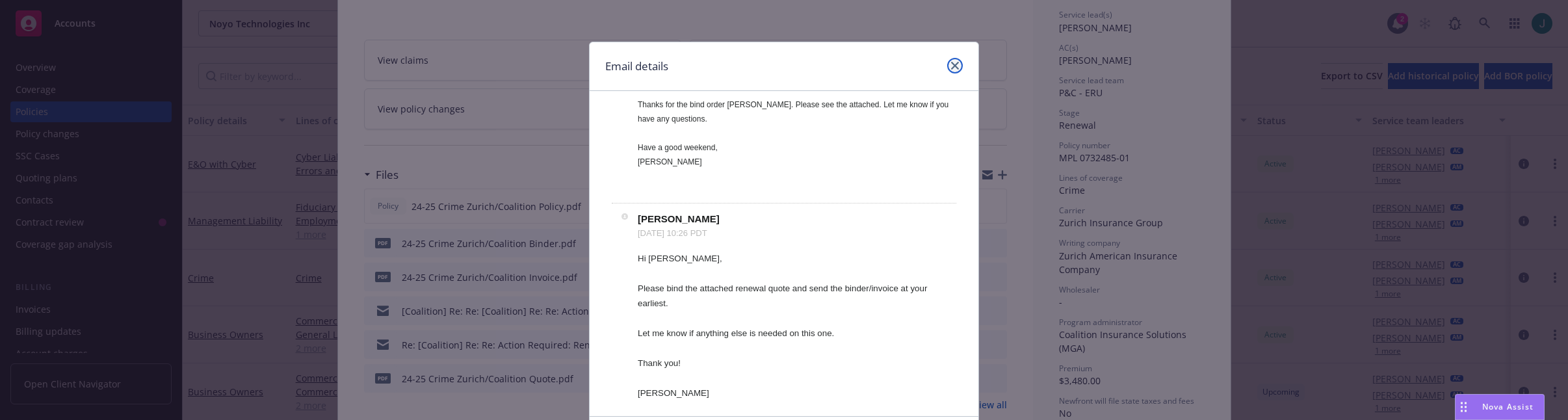
click at [951, 67] on icon "close" at bounding box center [954, 65] width 8 height 8
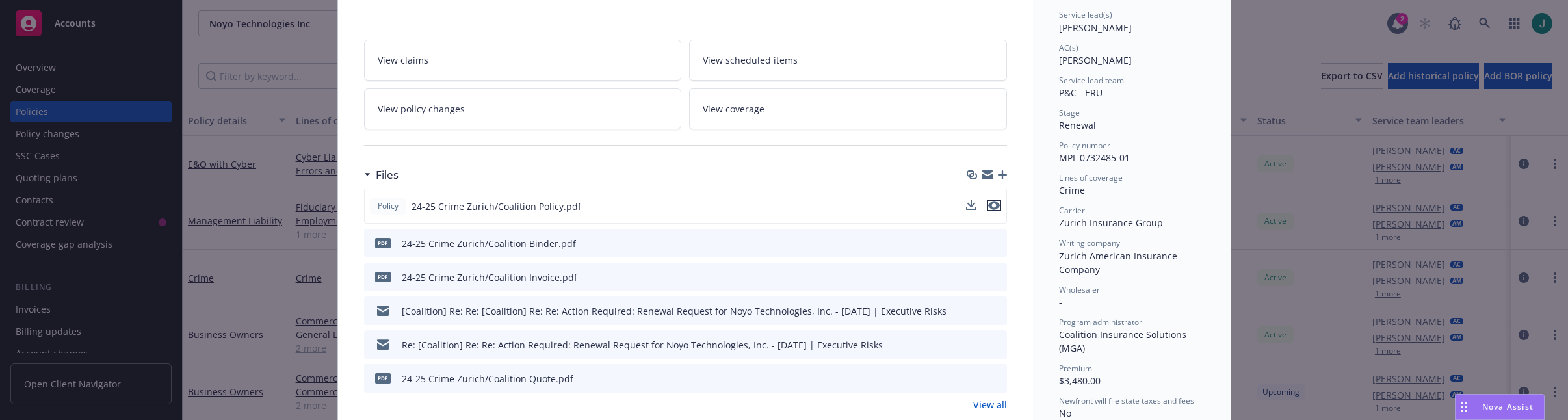
click at [990, 206] on icon "preview file" at bounding box center [993, 206] width 12 height 9
click at [990, 238] on icon "preview file" at bounding box center [994, 242] width 12 height 9
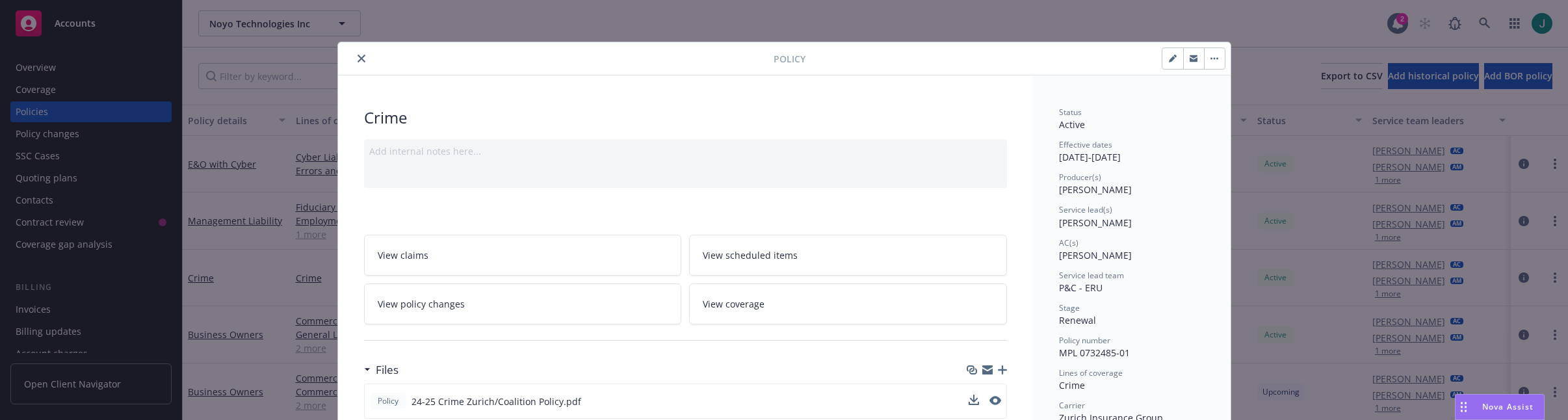
click at [358, 55] on icon "close" at bounding box center [361, 58] width 8 height 8
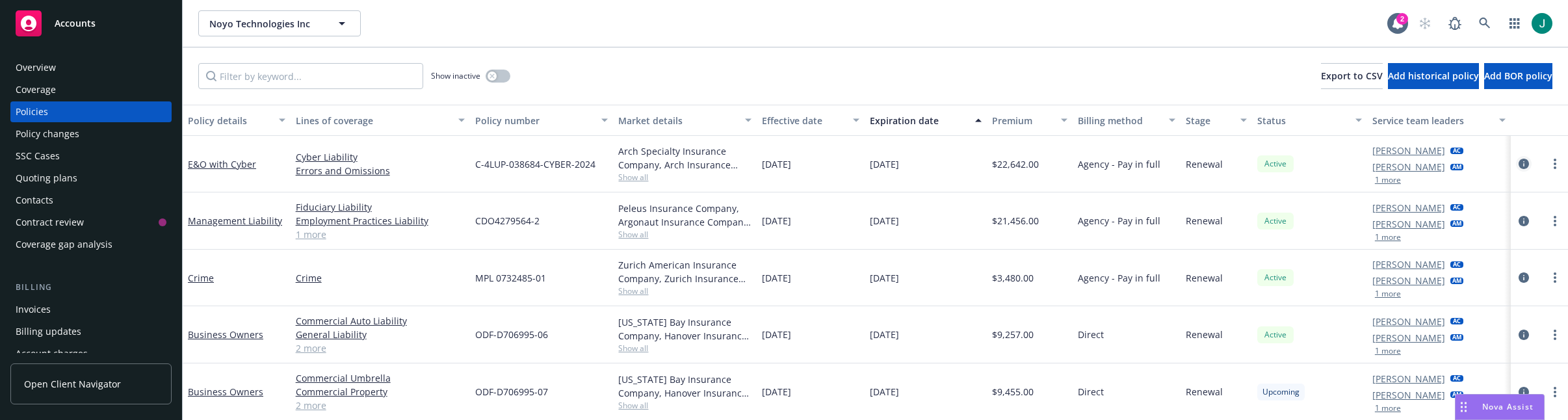
click at [1518, 161] on icon "circleInformation" at bounding box center [1524, 164] width 11 height 11
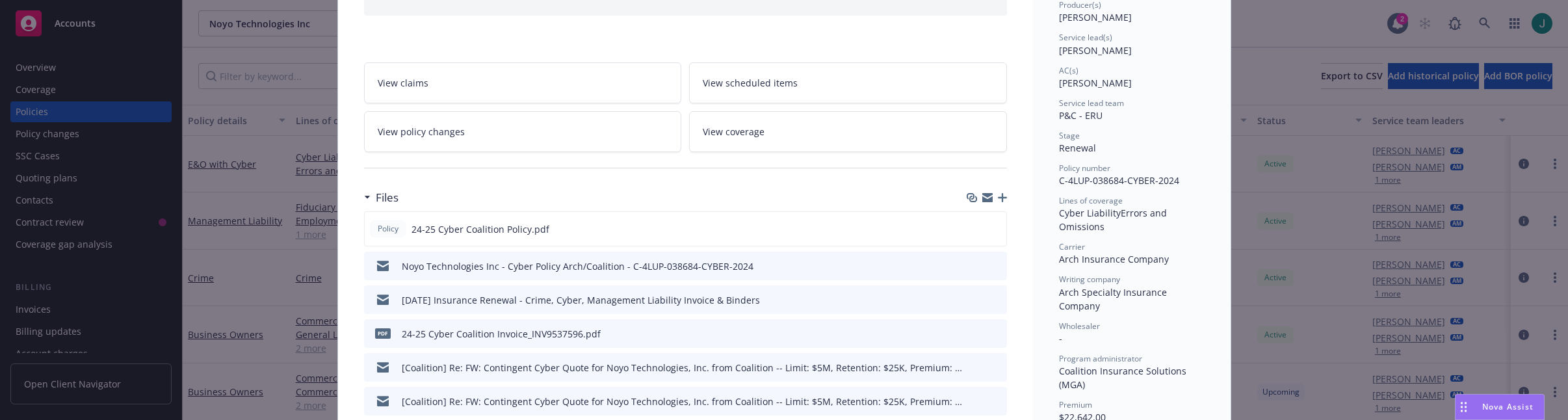
scroll to position [195, 0]
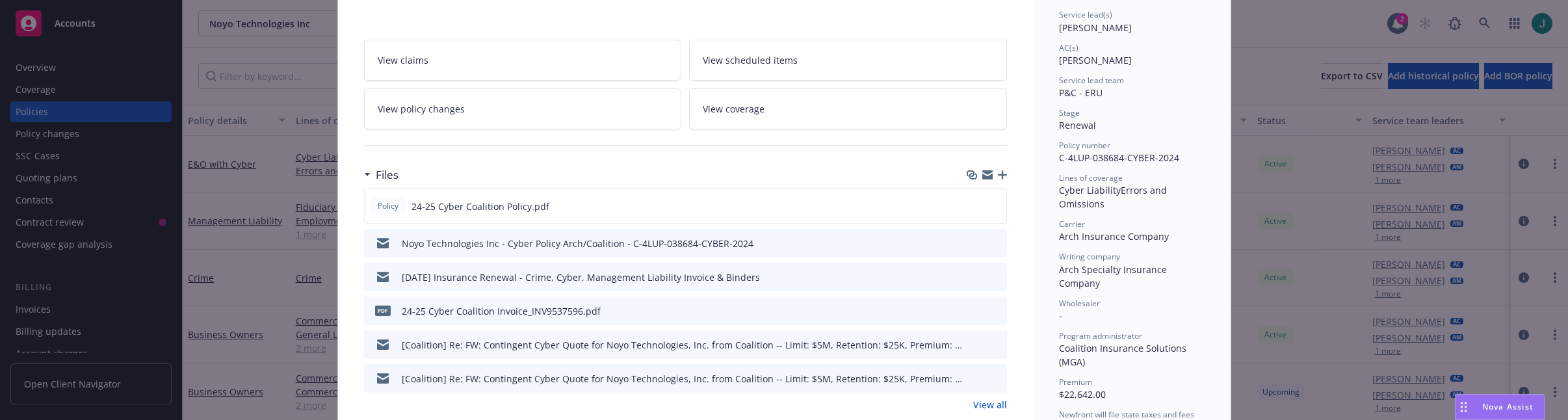
click at [989, 276] on icon "preview file" at bounding box center [994, 276] width 12 height 9
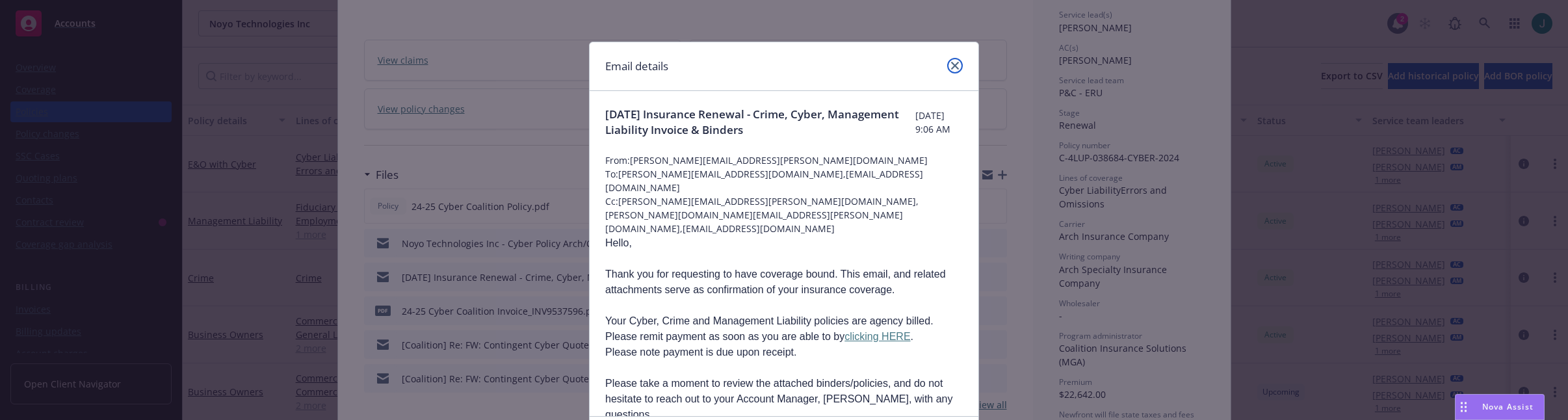
click at [950, 64] on icon "close" at bounding box center [954, 65] width 8 height 8
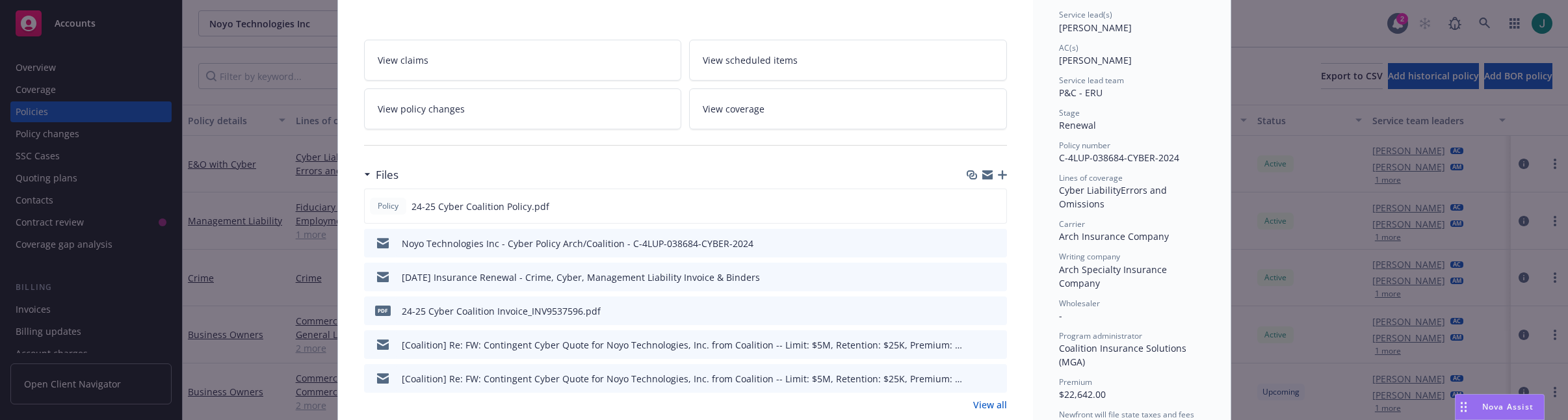
click at [989, 240] on icon "preview file" at bounding box center [994, 242] width 12 height 9
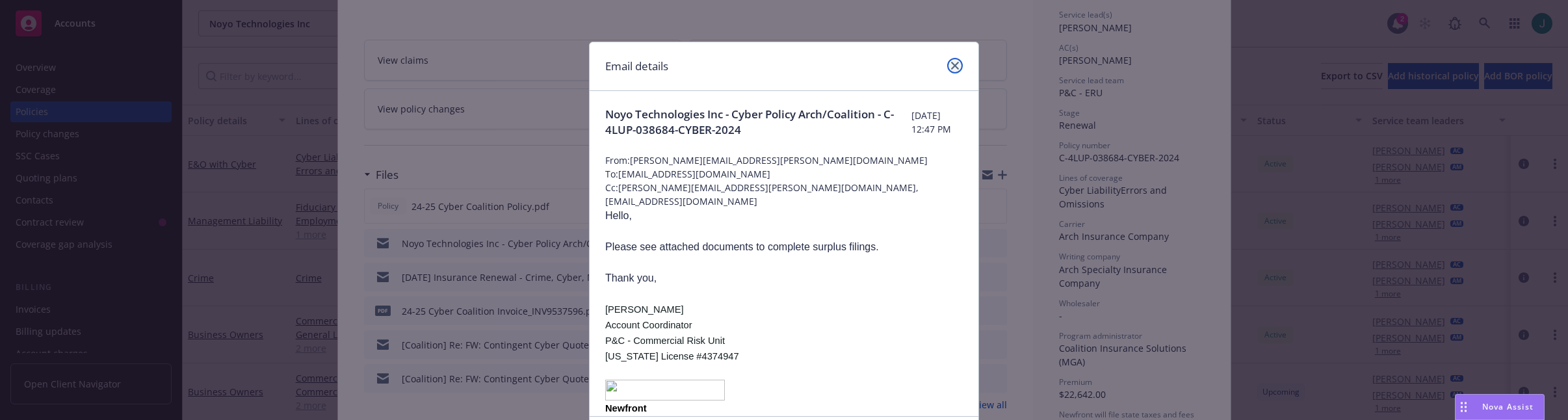
click at [950, 65] on icon "close" at bounding box center [954, 65] width 8 height 8
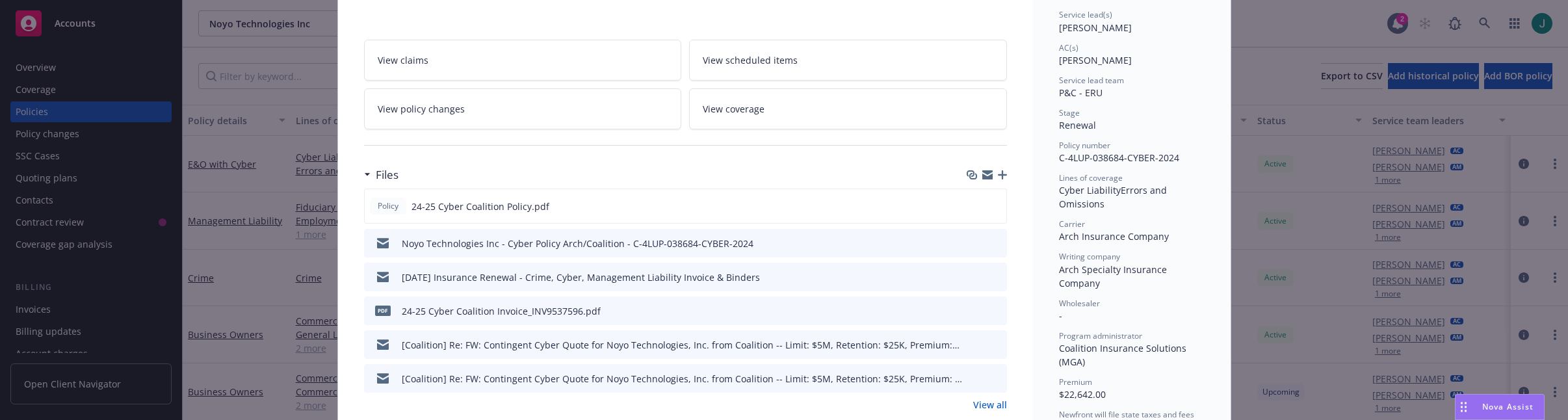
click at [990, 341] on icon "preview file" at bounding box center [994, 343] width 12 height 9
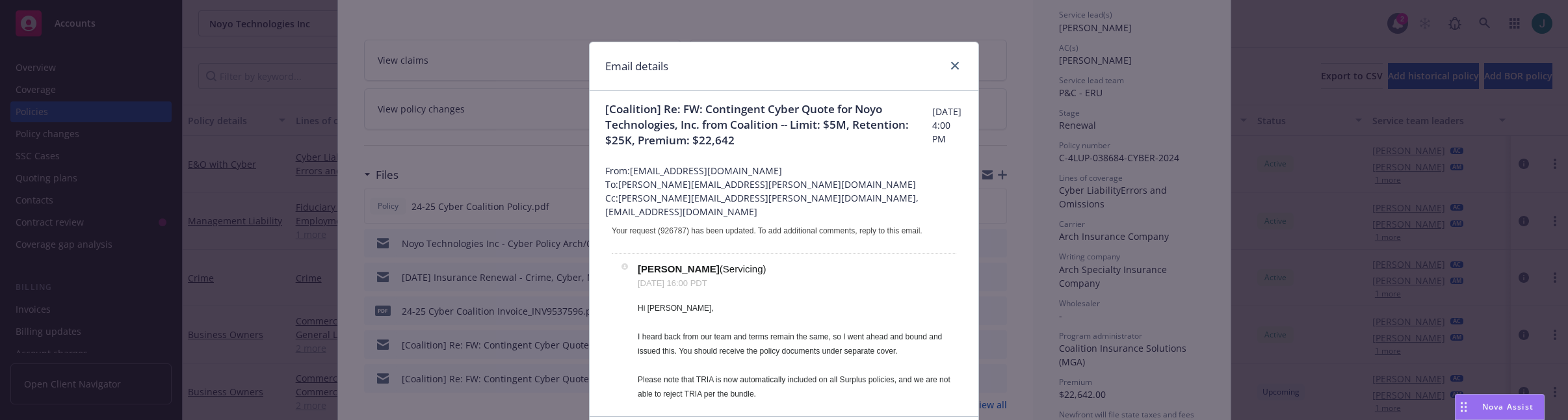
scroll to position [0, 0]
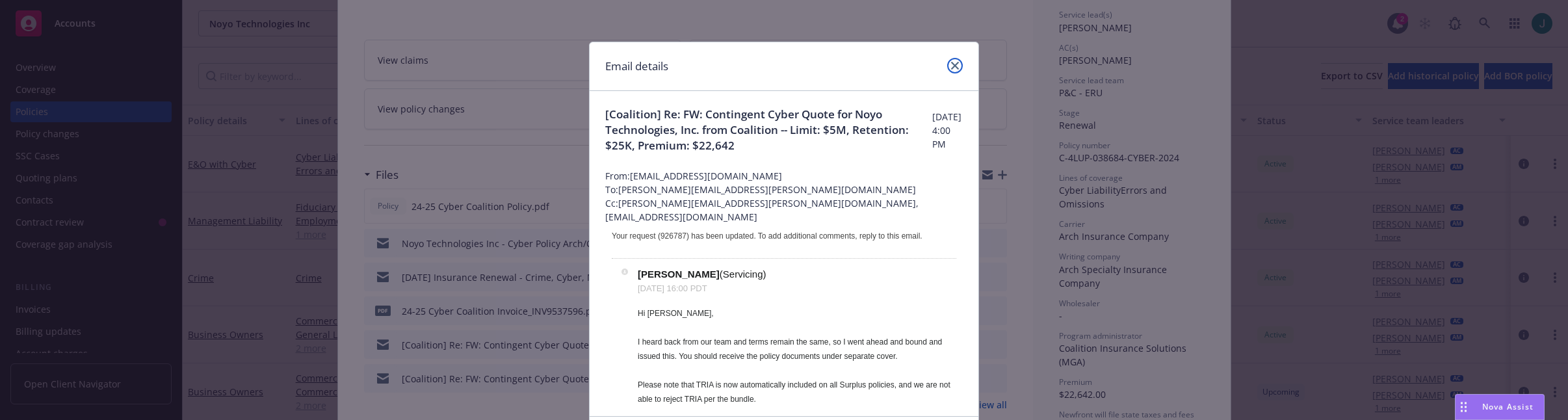
click at [947, 66] on link "close" at bounding box center [955, 66] width 16 height 16
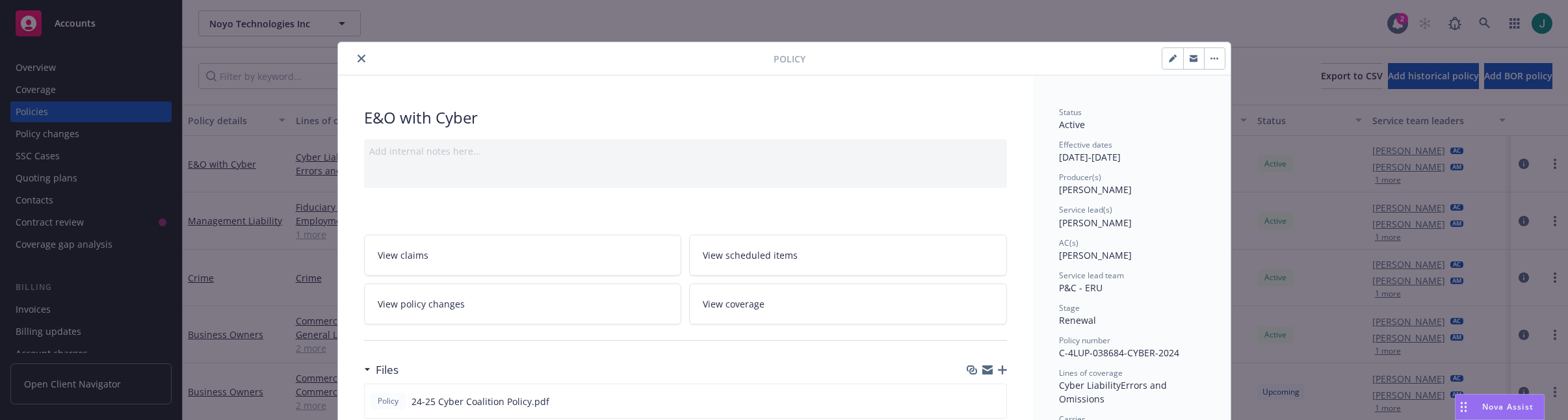
click at [360, 59] on icon "close" at bounding box center [361, 58] width 8 height 8
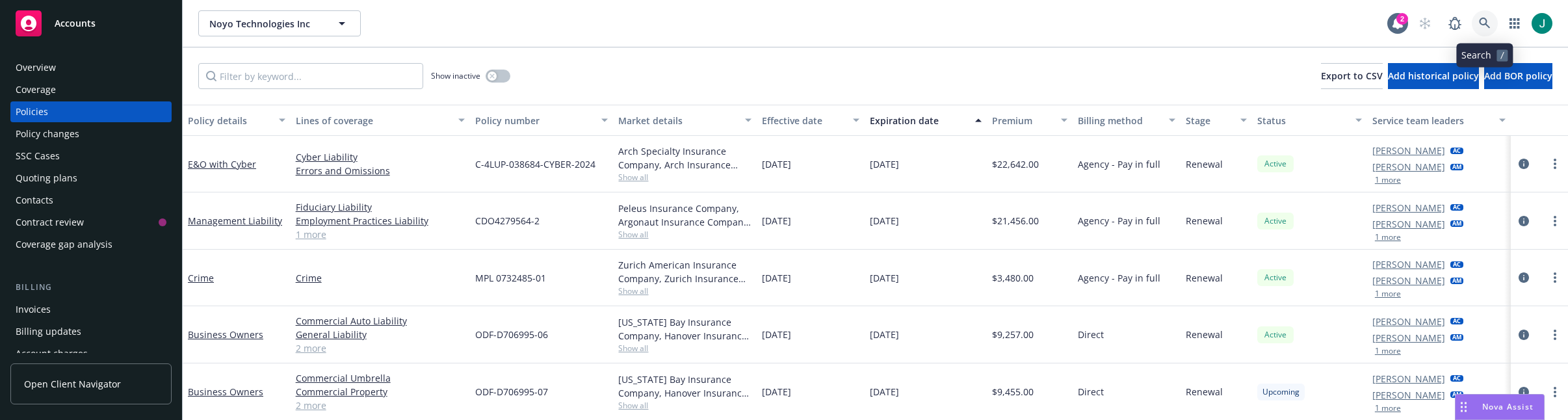
click at [1483, 18] on icon at bounding box center [1483, 23] width 11 height 11
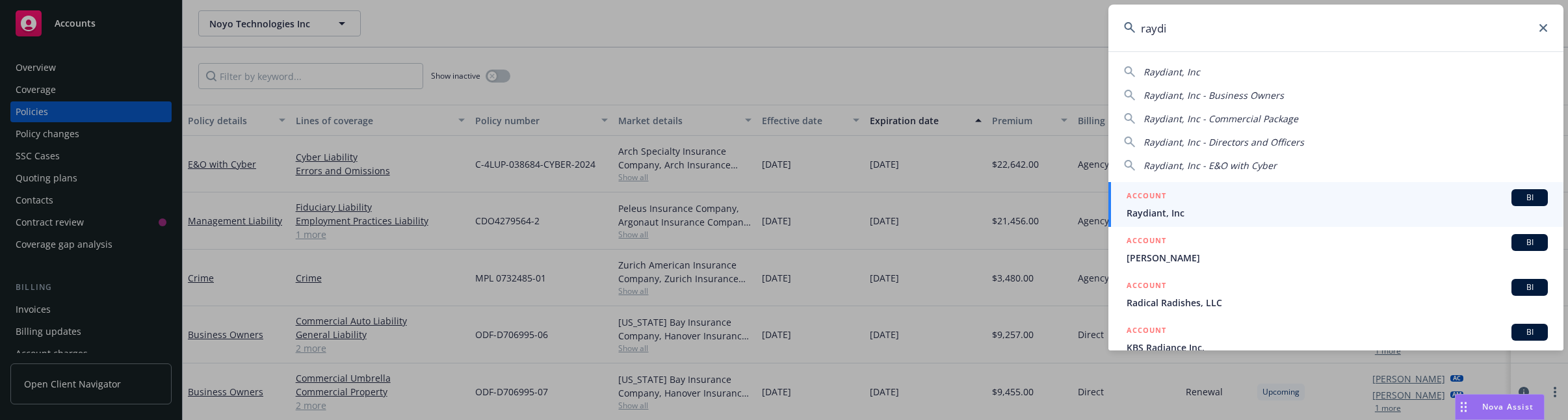
type input "raydi"
click at [1237, 215] on span "Raydiant, Inc" at bounding box center [1337, 213] width 421 height 13
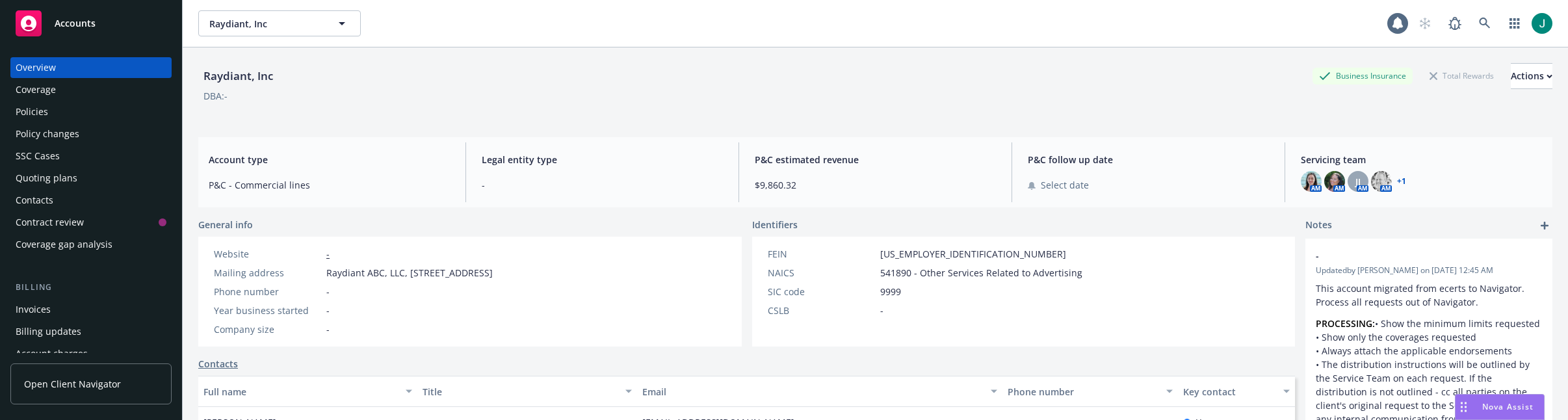
click at [52, 109] on div "Policies" at bounding box center [91, 111] width 150 height 20
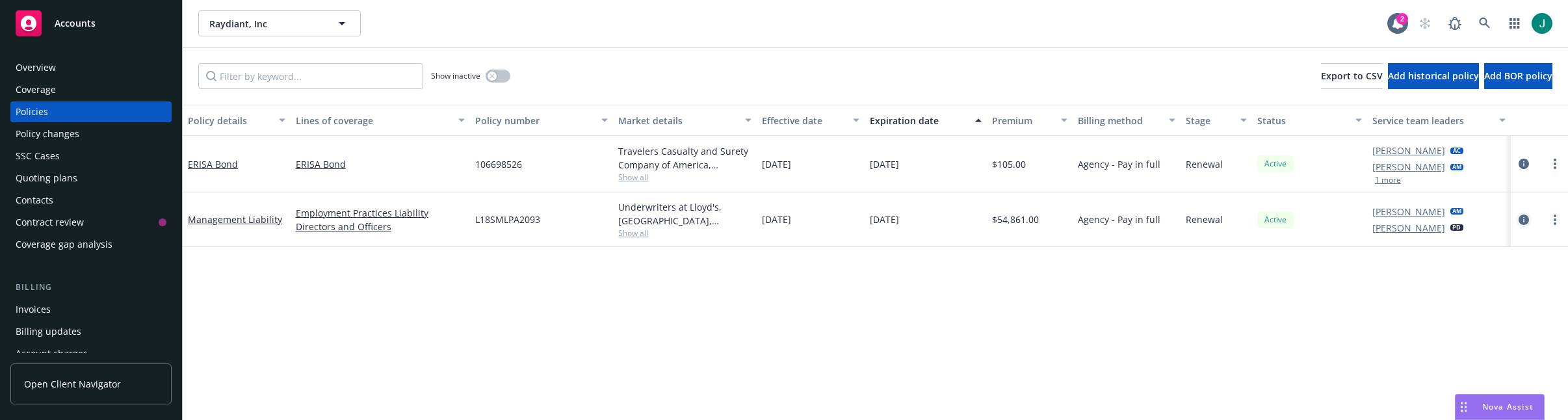
click at [1523, 219] on icon "circleInformation" at bounding box center [1524, 220] width 11 height 11
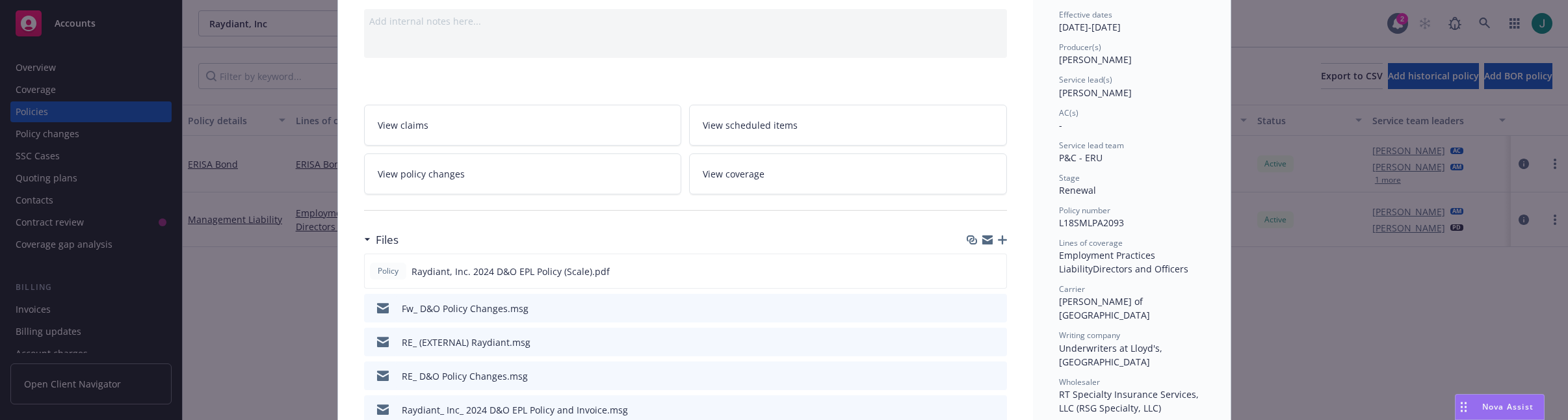
scroll to position [195, 0]
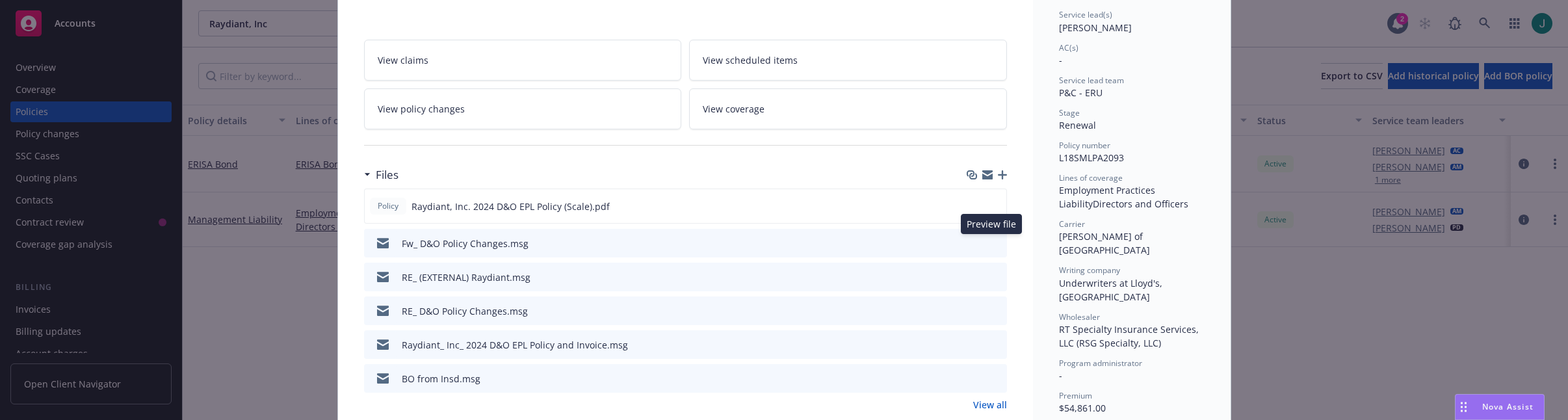
click at [989, 242] on icon "preview file" at bounding box center [994, 242] width 12 height 9
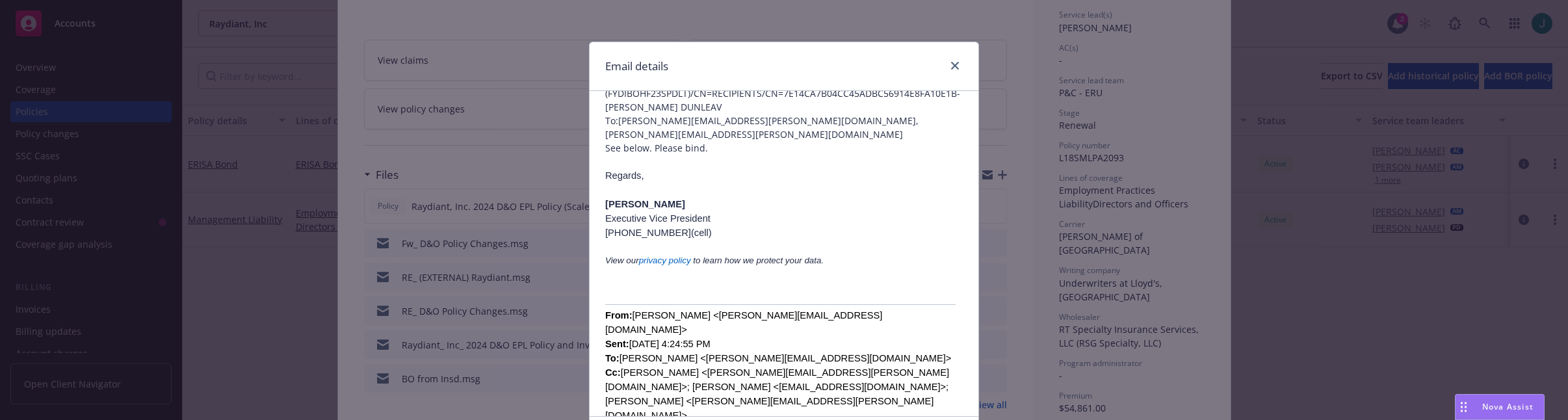
scroll to position [0, 0]
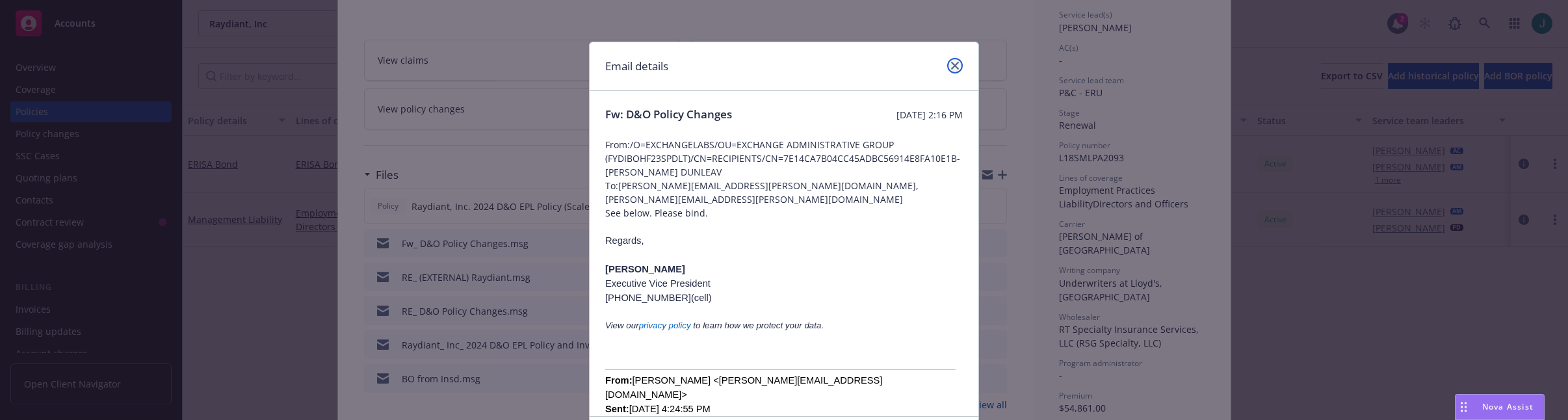
click at [950, 64] on icon "close" at bounding box center [954, 65] width 8 height 8
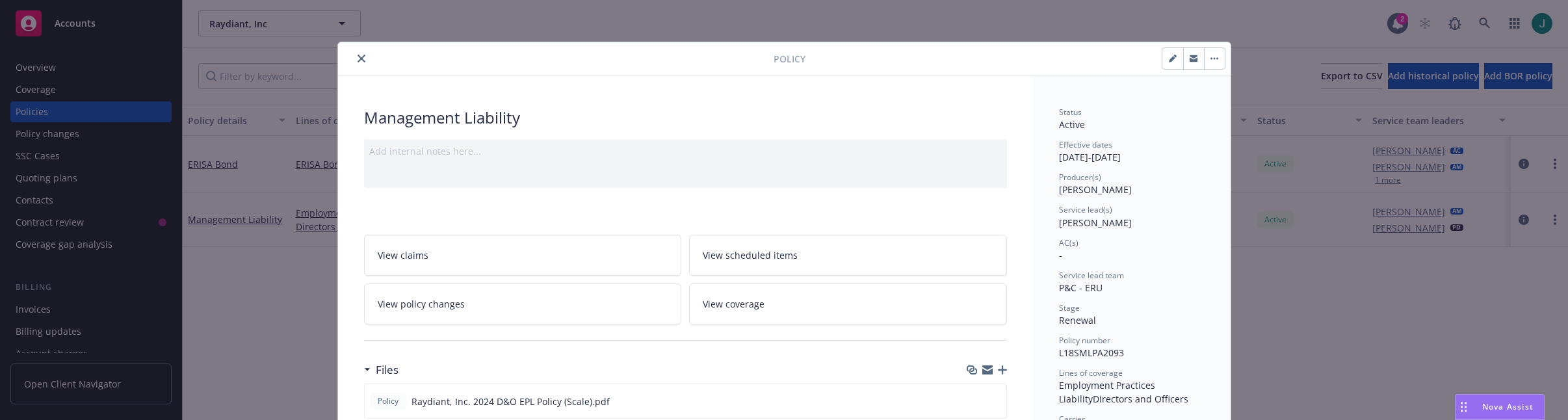
click at [1162, 63] on button "button" at bounding box center [1172, 58] width 20 height 20
select select "RENEWAL"
select select "other"
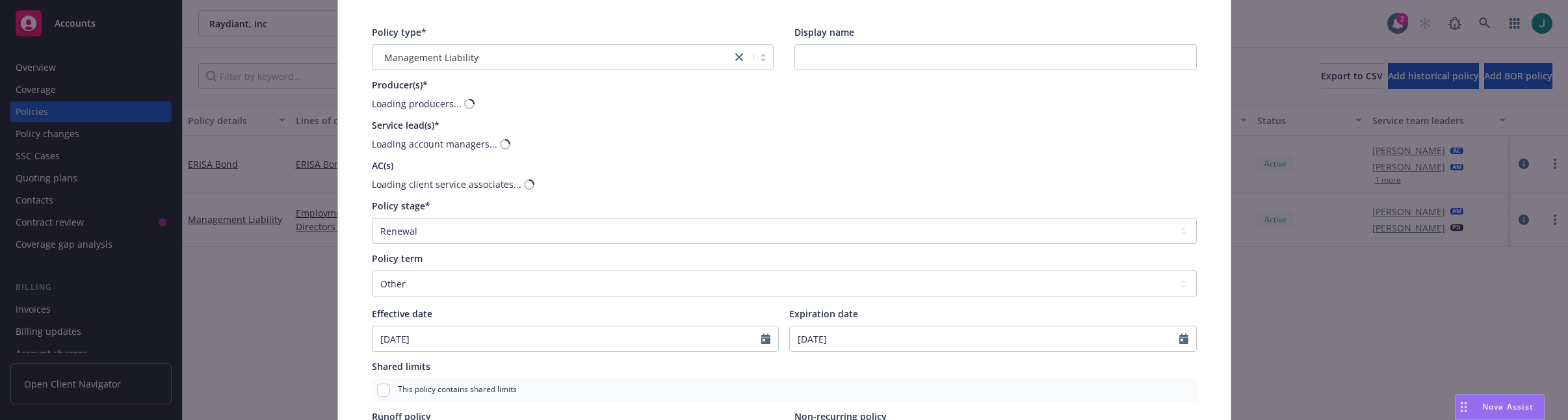
scroll to position [389, 0]
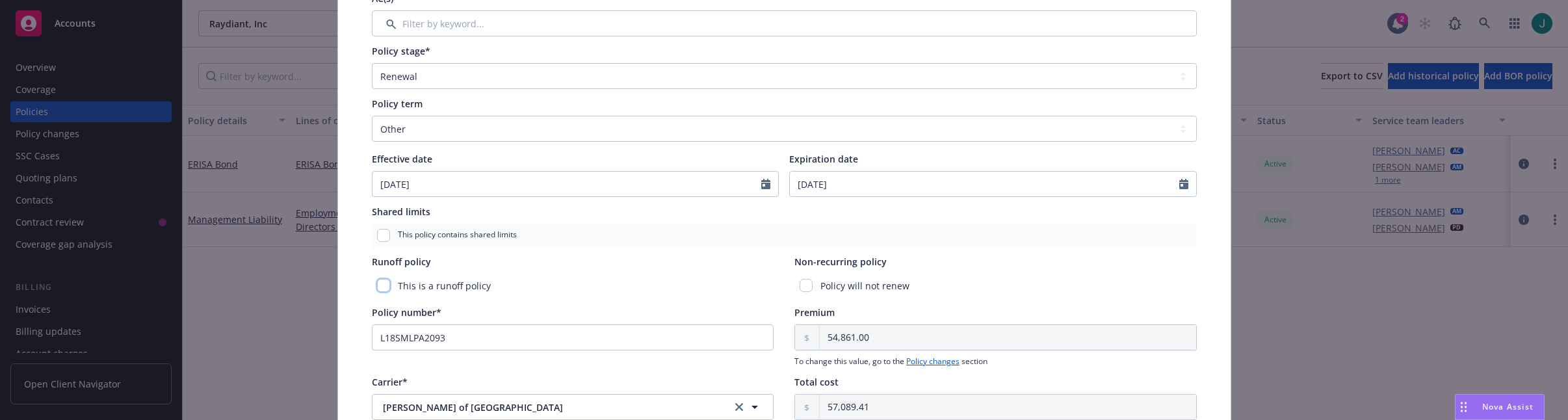
click at [379, 288] on input "checkbox" at bounding box center [384, 285] width 13 height 13
checkbox input "true"
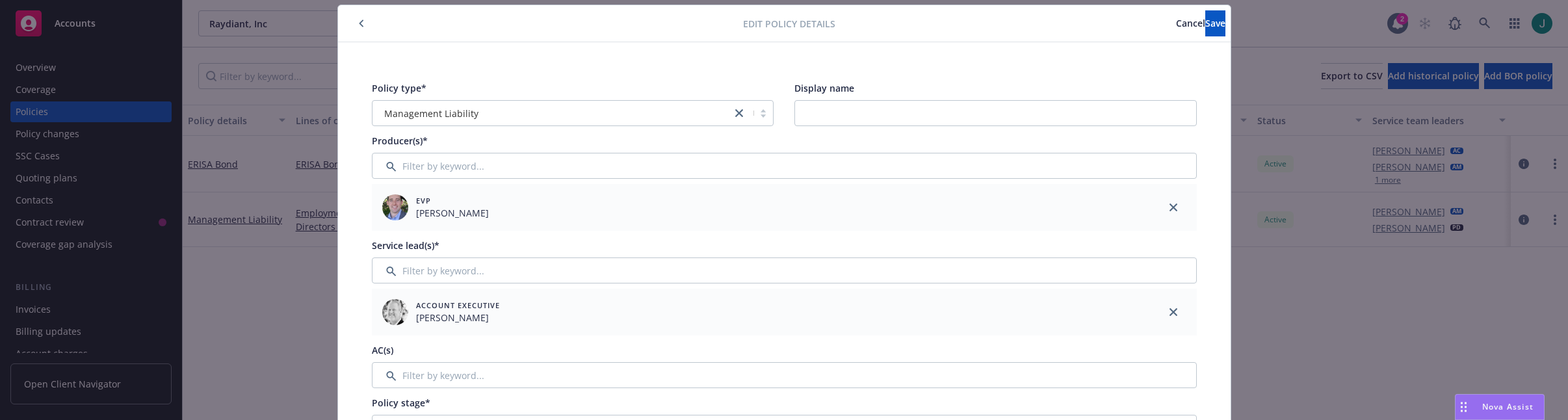
scroll to position [0, 0]
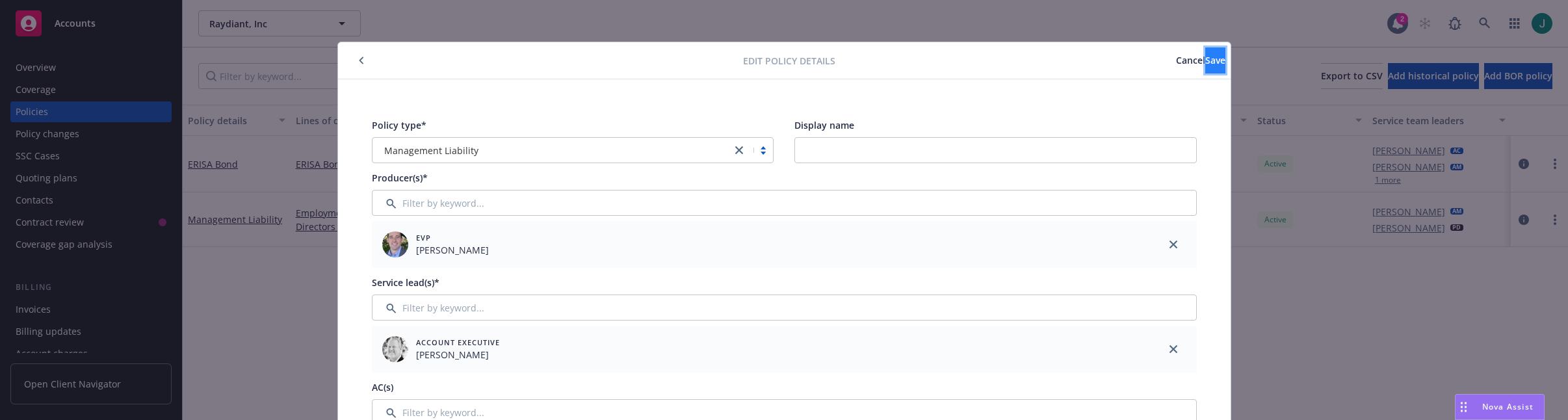
drag, startPoint x: 1211, startPoint y: 58, endPoint x: 1161, endPoint y: 56, distance: 50.0
click at [1209, 58] on button "Save" at bounding box center [1215, 60] width 20 height 26
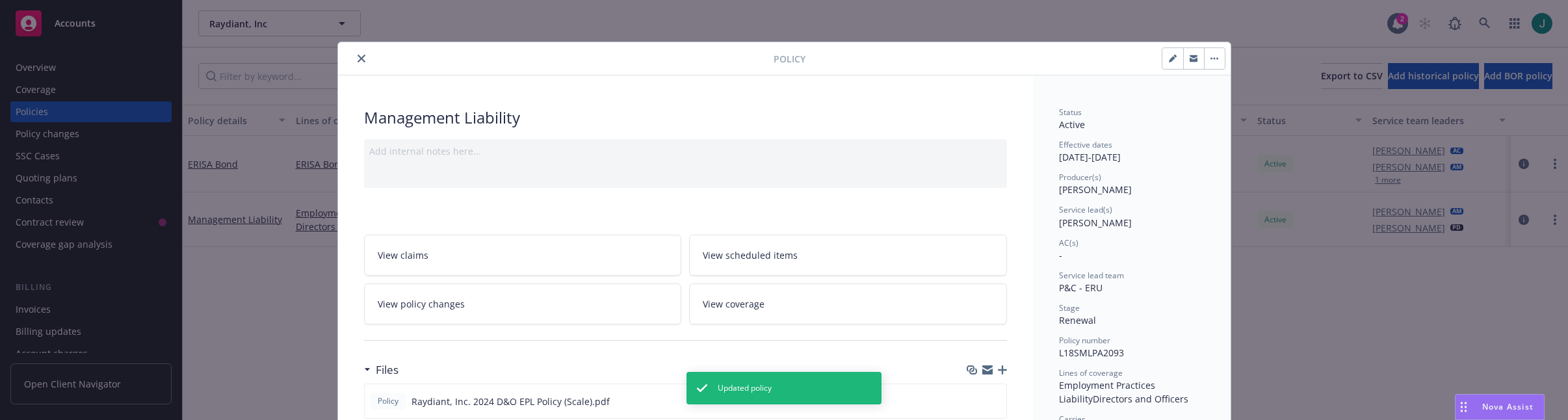
click at [359, 59] on icon "close" at bounding box center [361, 58] width 8 height 8
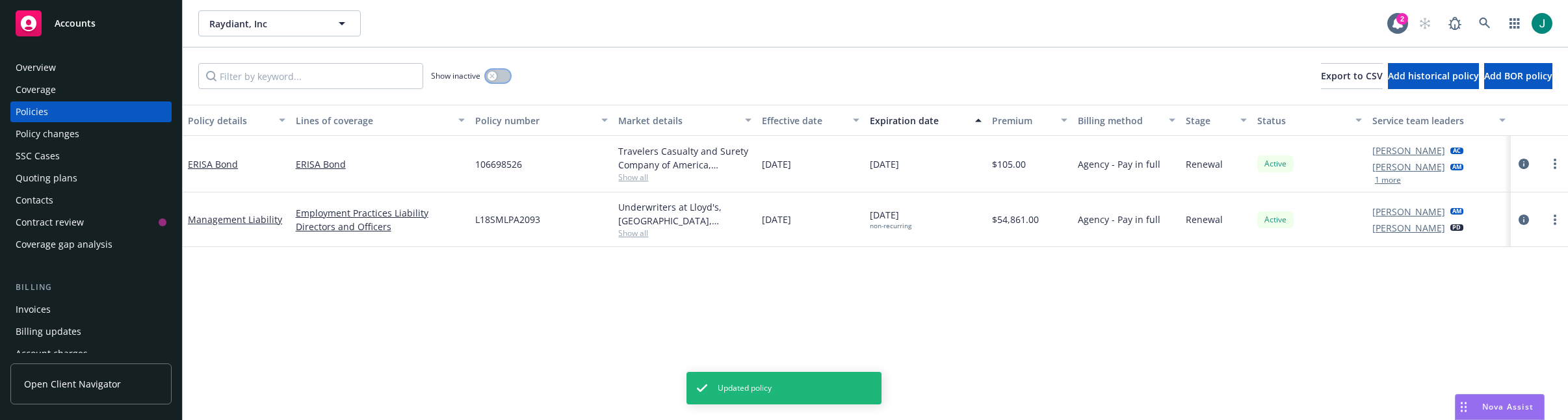
click at [495, 75] on icon "button" at bounding box center [492, 77] width 5 height 5
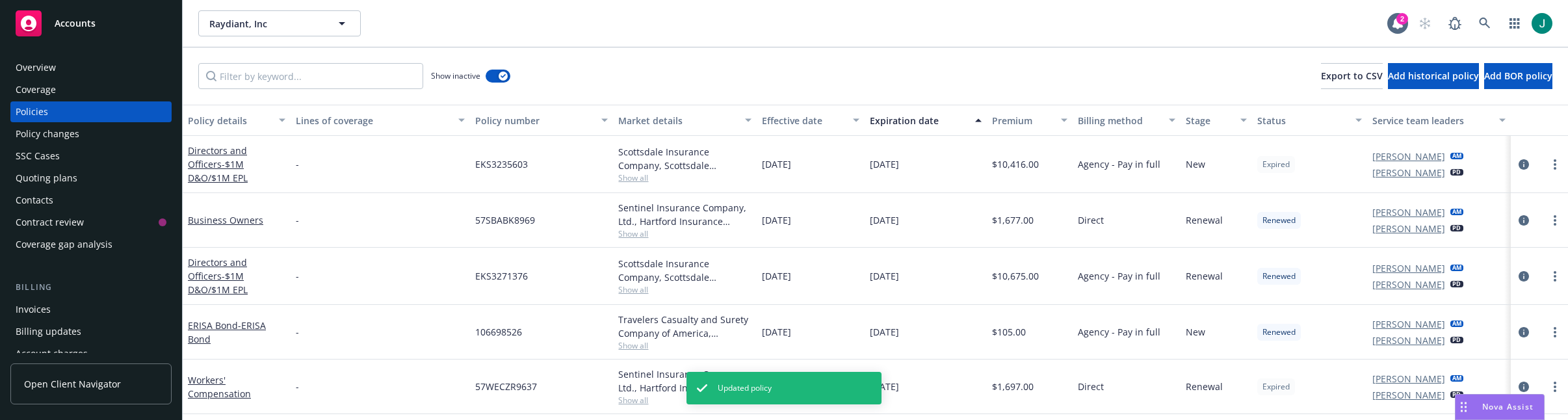
click at [902, 117] on div "Expiration date" at bounding box center [918, 120] width 98 height 13
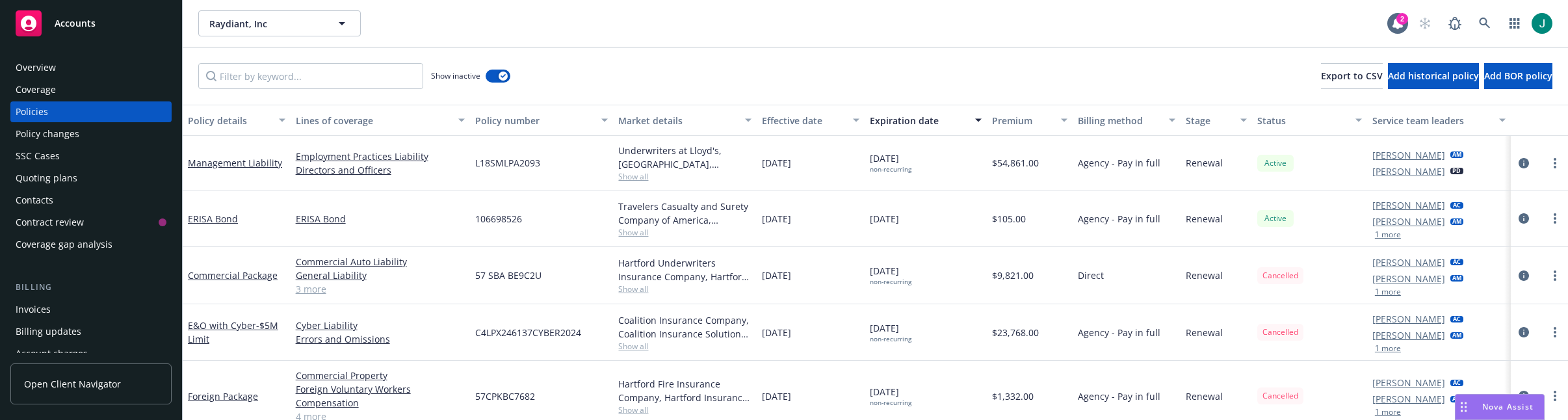
click at [195, 356] on div "E&O with Cyber - $5M Limit" at bounding box center [236, 333] width 108 height 57
click at [1487, 22] on icon at bounding box center [1483, 23] width 12 height 12
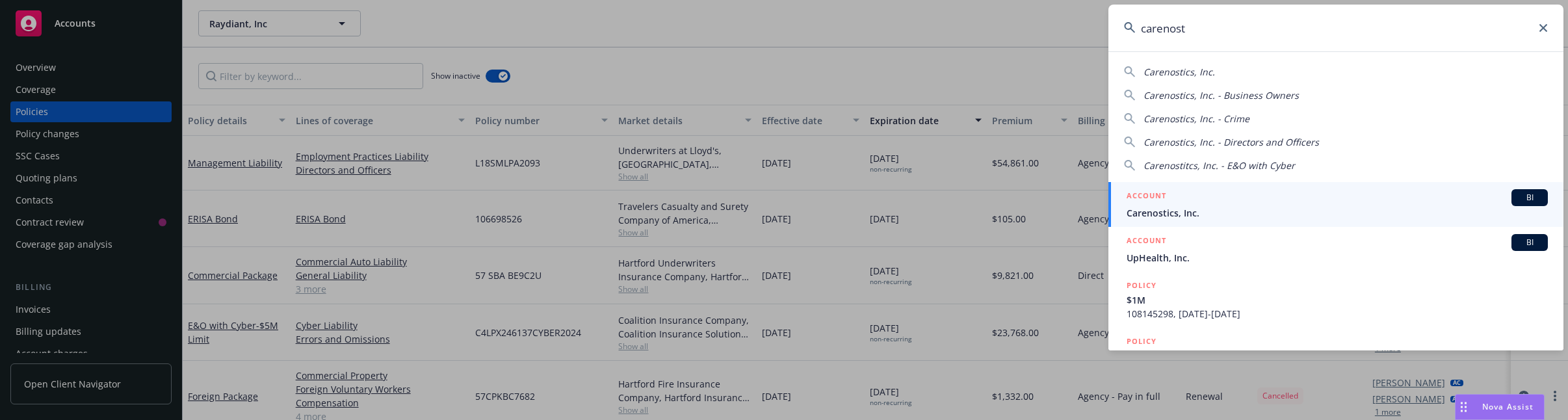
type input "carenost"
click at [1196, 204] on div "ACCOUNT BI" at bounding box center [1337, 198] width 421 height 17
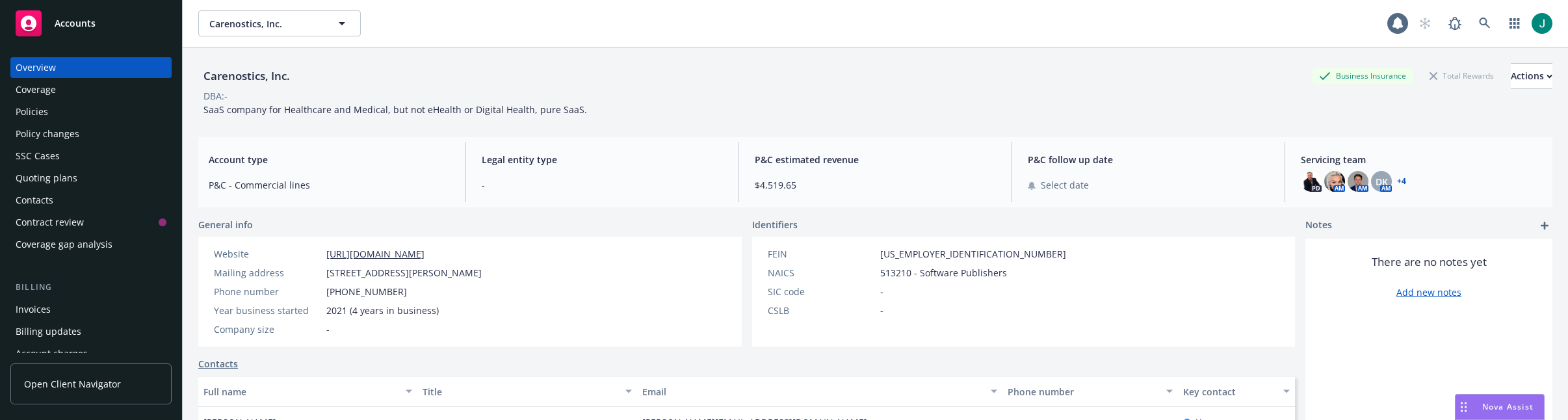
click at [34, 115] on div "Policies" at bounding box center [32, 111] width 33 height 20
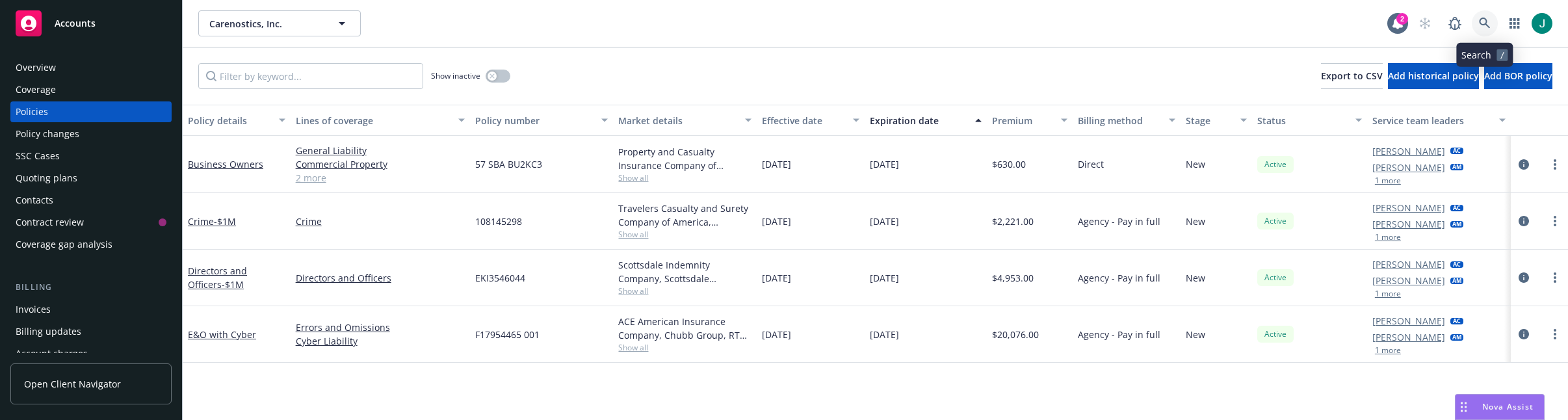
click at [1485, 23] on icon at bounding box center [1483, 23] width 11 height 11
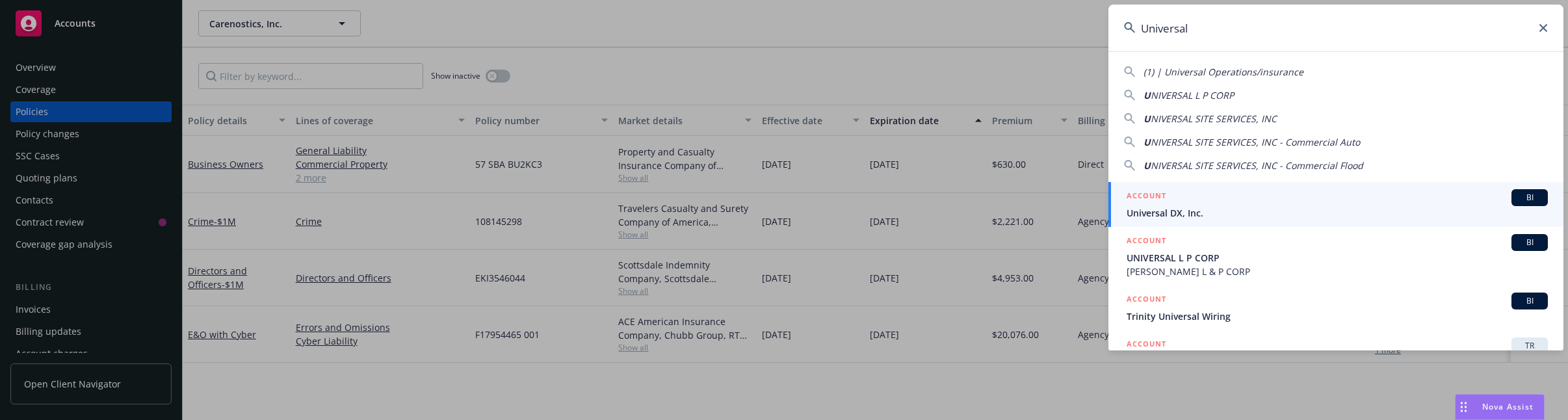
type input "Universal"
click at [1170, 200] on div "ACCOUNT BI" at bounding box center [1337, 198] width 421 height 17
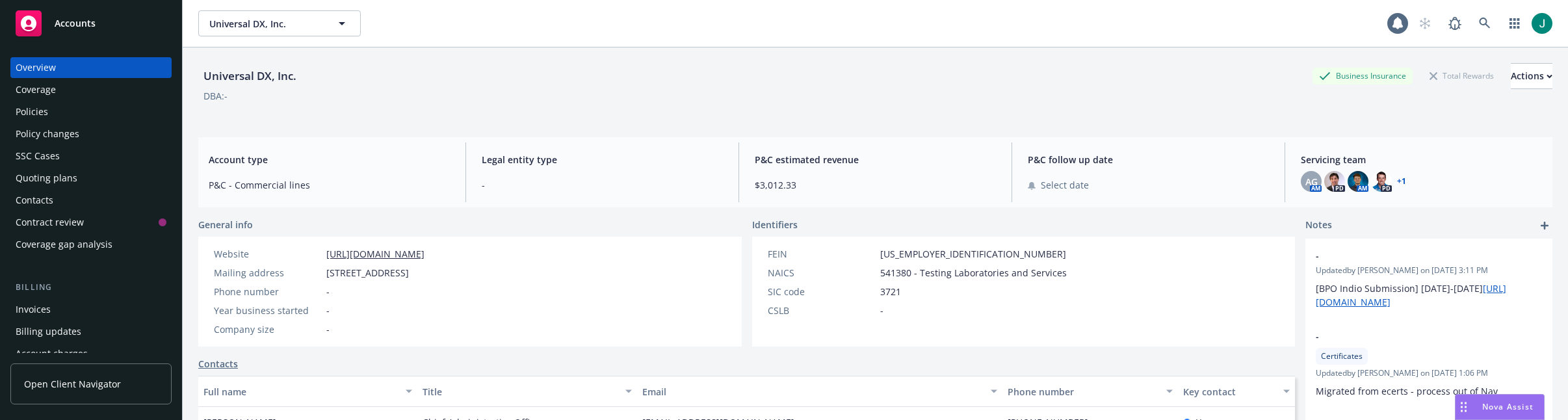
click at [59, 115] on div "Policies" at bounding box center [91, 111] width 150 height 20
